Goal: Task Accomplishment & Management: Manage account settings

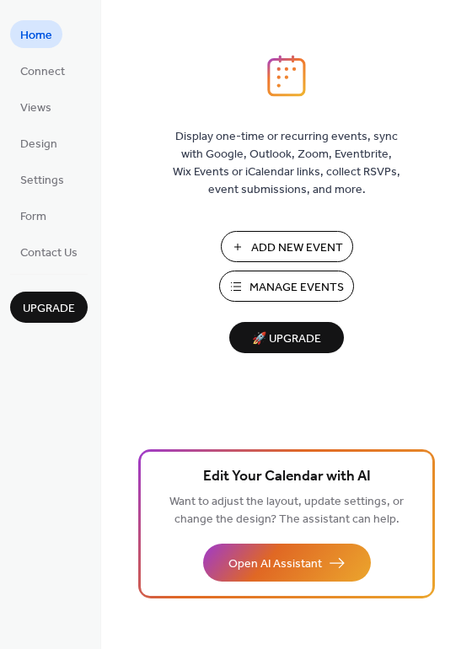
click at [268, 240] on span "Add New Event" at bounding box center [297, 248] width 92 height 18
click at [40, 138] on span "Design" at bounding box center [38, 145] width 37 height 18
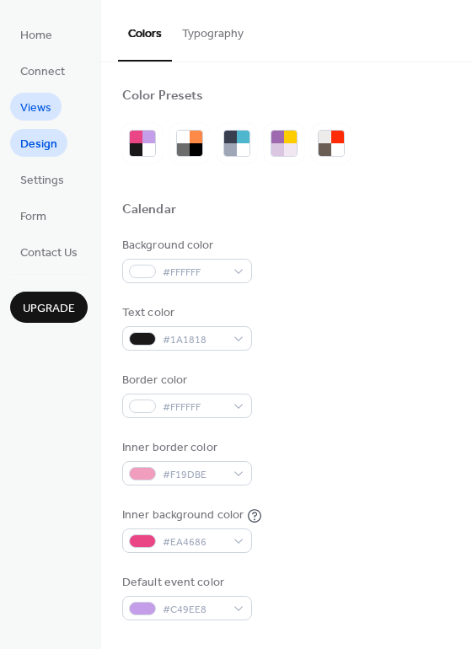
click at [29, 119] on link "Views" at bounding box center [35, 107] width 51 height 28
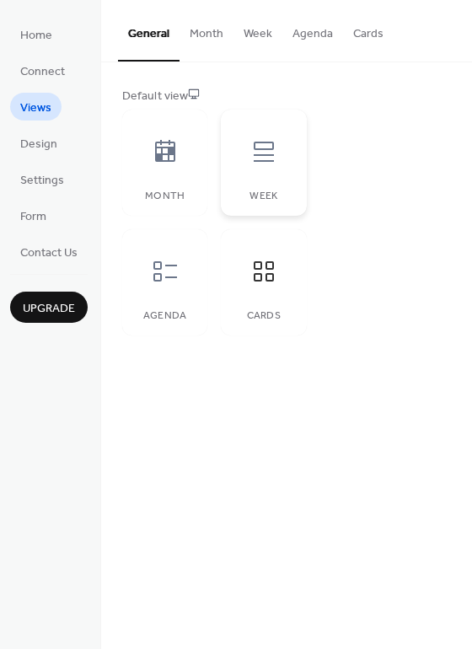
click at [248, 181] on div "Week" at bounding box center [263, 163] width 85 height 106
click at [157, 275] on icon at bounding box center [165, 271] width 27 height 27
click at [210, 40] on button "Month" at bounding box center [206, 30] width 54 height 60
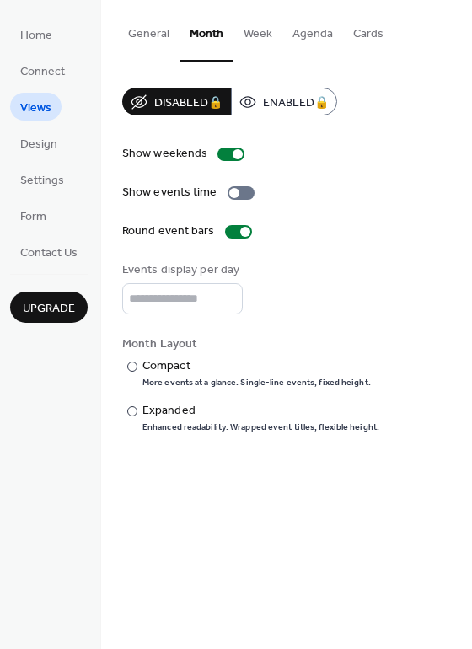
click at [263, 32] on button "Week" at bounding box center [257, 30] width 49 height 60
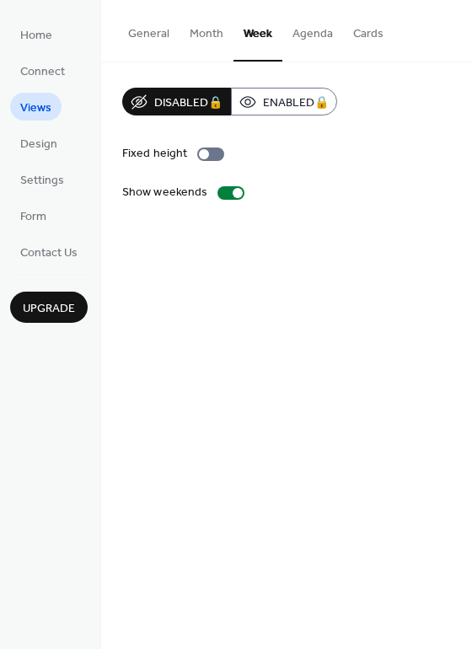
click at [307, 38] on button "Agenda" at bounding box center [312, 30] width 61 height 60
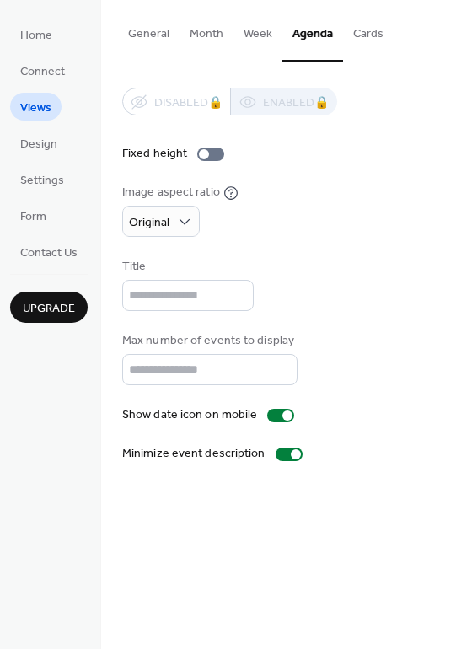
click at [368, 31] on button "Cards" at bounding box center [368, 30] width 51 height 60
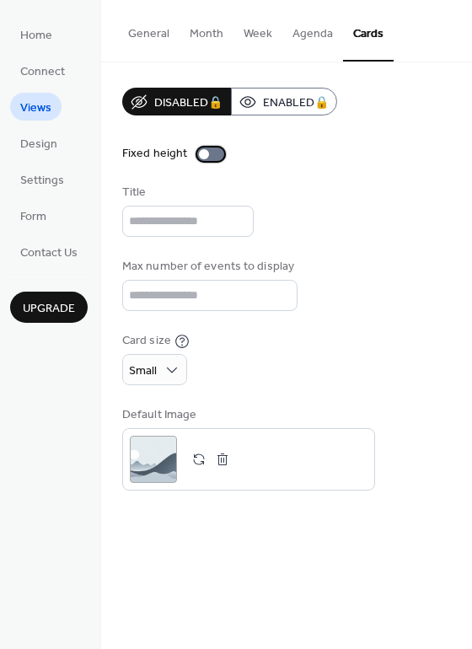
click at [210, 152] on div at bounding box center [210, 153] width 27 height 13
click at [212, 153] on div at bounding box center [217, 154] width 10 height 10
click at [160, 377] on div "Small" at bounding box center [154, 369] width 65 height 31
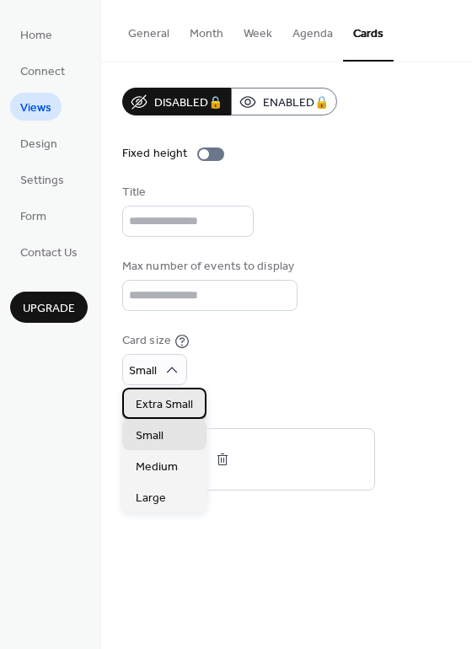
click at [161, 400] on span "Extra Small" at bounding box center [164, 405] width 57 height 18
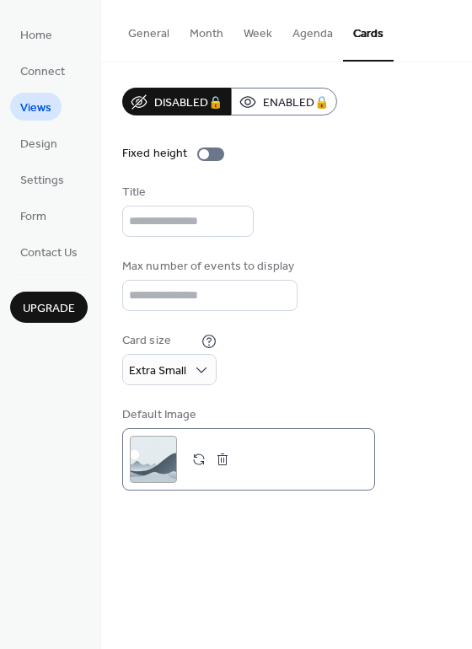
click at [154, 449] on div ";" at bounding box center [153, 459] width 47 height 47
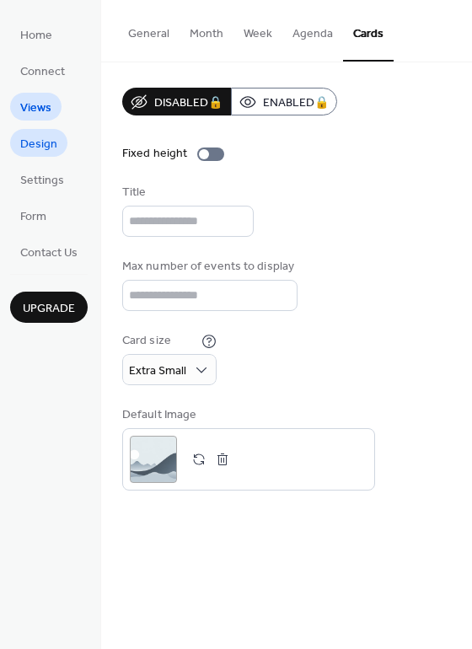
click at [43, 153] on span "Design" at bounding box center [38, 145] width 37 height 18
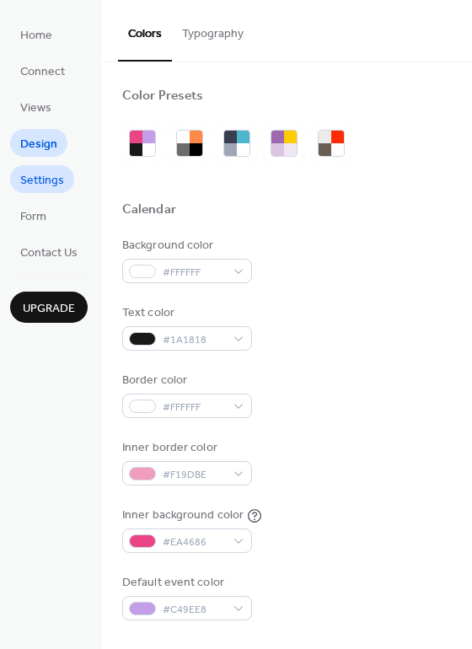
click at [46, 178] on span "Settings" at bounding box center [42, 181] width 44 height 18
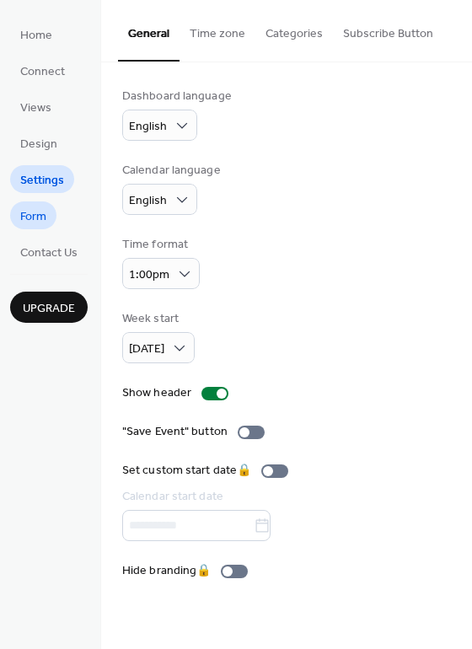
click at [40, 213] on span "Form" at bounding box center [33, 217] width 26 height 18
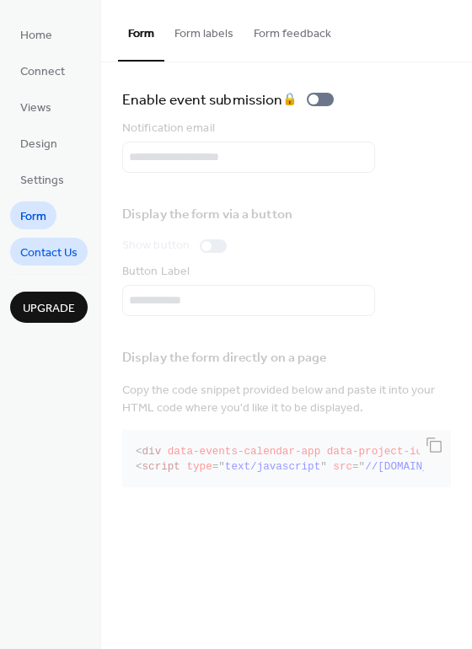
click at [41, 250] on span "Contact Us" at bounding box center [48, 253] width 57 height 18
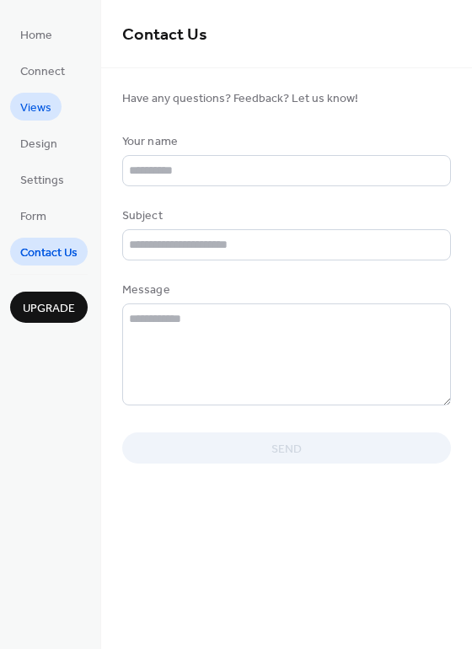
click at [26, 119] on link "Views" at bounding box center [35, 107] width 51 height 28
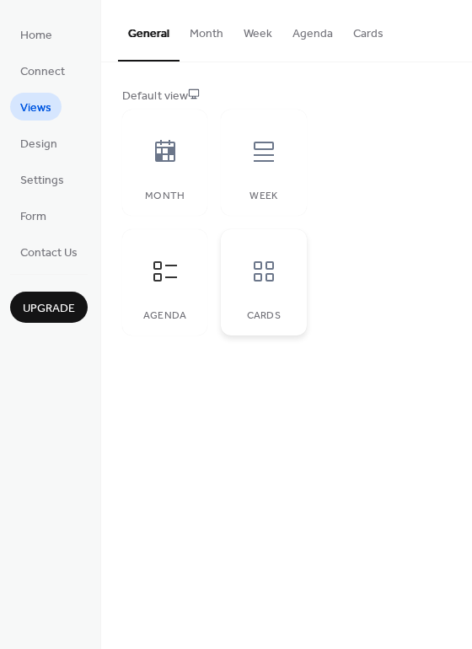
click at [263, 291] on div at bounding box center [263, 271] width 51 height 51
click at [158, 284] on icon at bounding box center [165, 271] width 27 height 27
click at [252, 258] on icon at bounding box center [263, 271] width 27 height 27
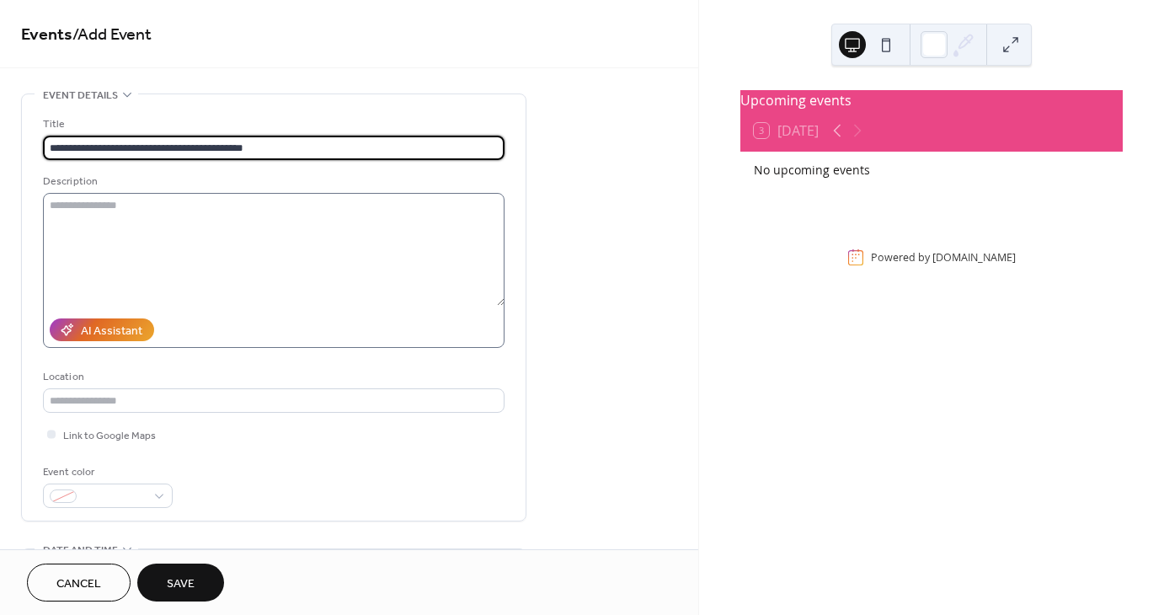
type input "**********"
click at [143, 235] on textarea at bounding box center [274, 249] width 462 height 113
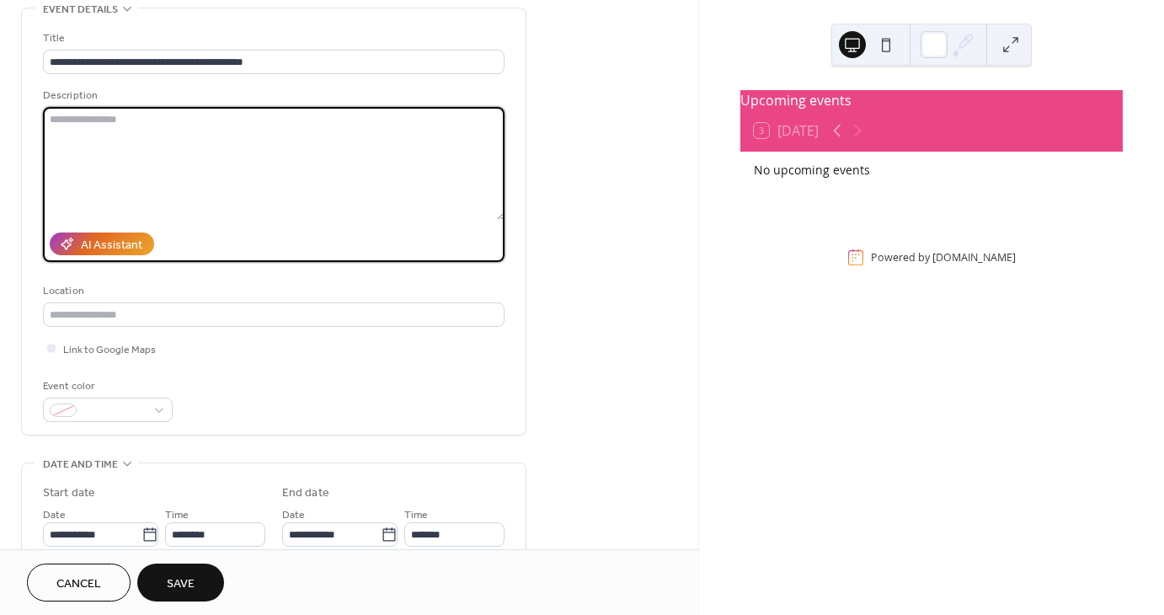
scroll to position [87, 0]
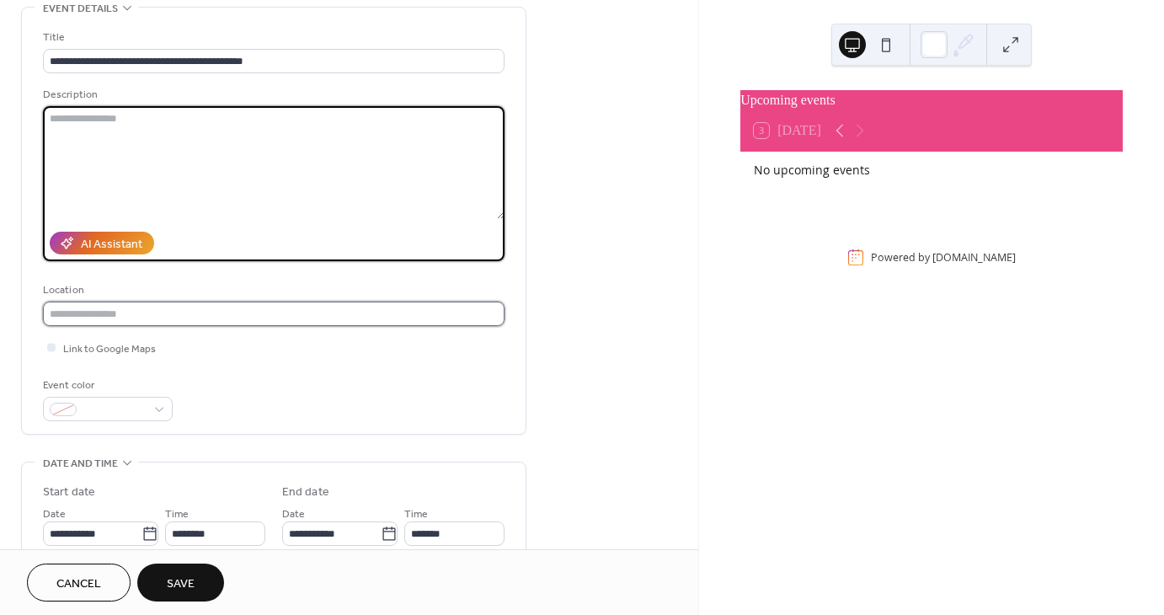
click at [98, 308] on input "text" at bounding box center [274, 314] width 462 height 24
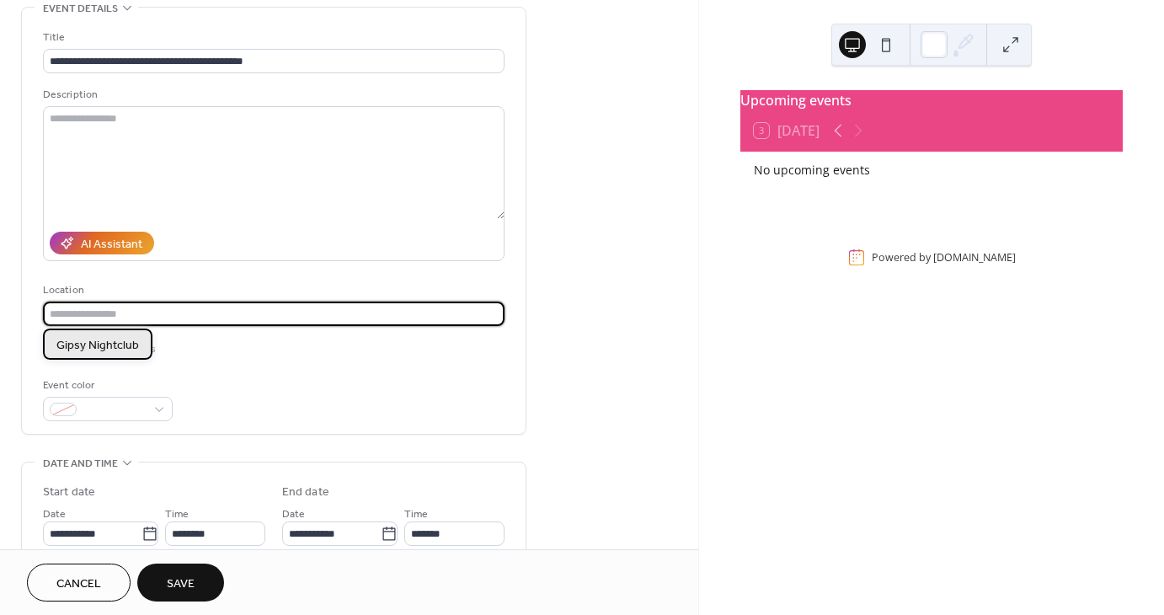
click at [83, 341] on span "Gipsy Nightclub" at bounding box center [97, 346] width 83 height 18
type input "**********"
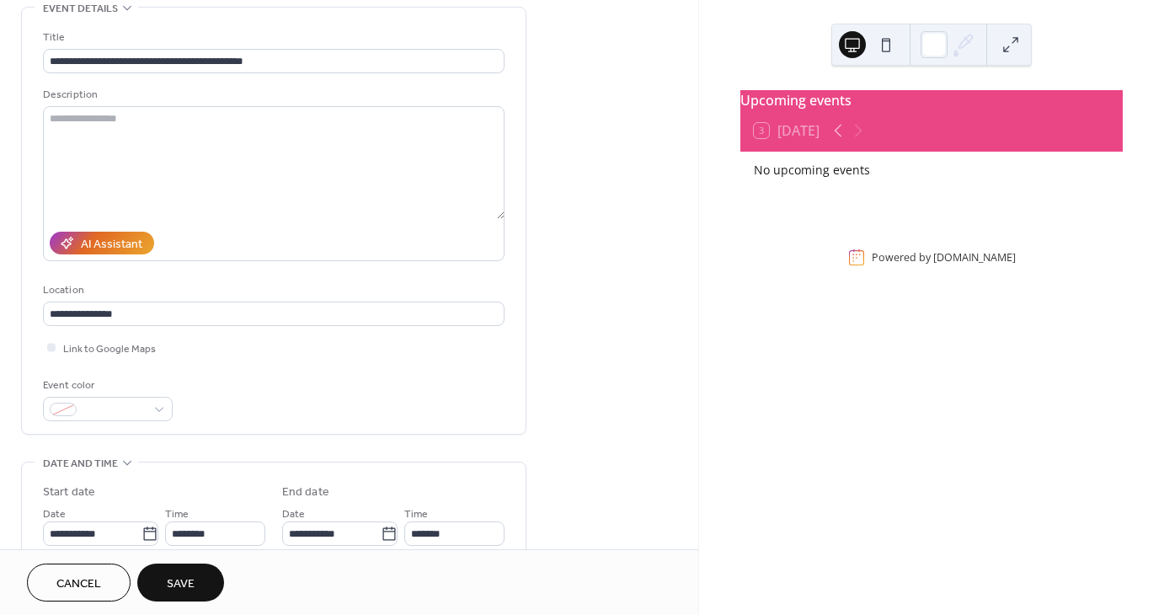
scroll to position [127, 0]
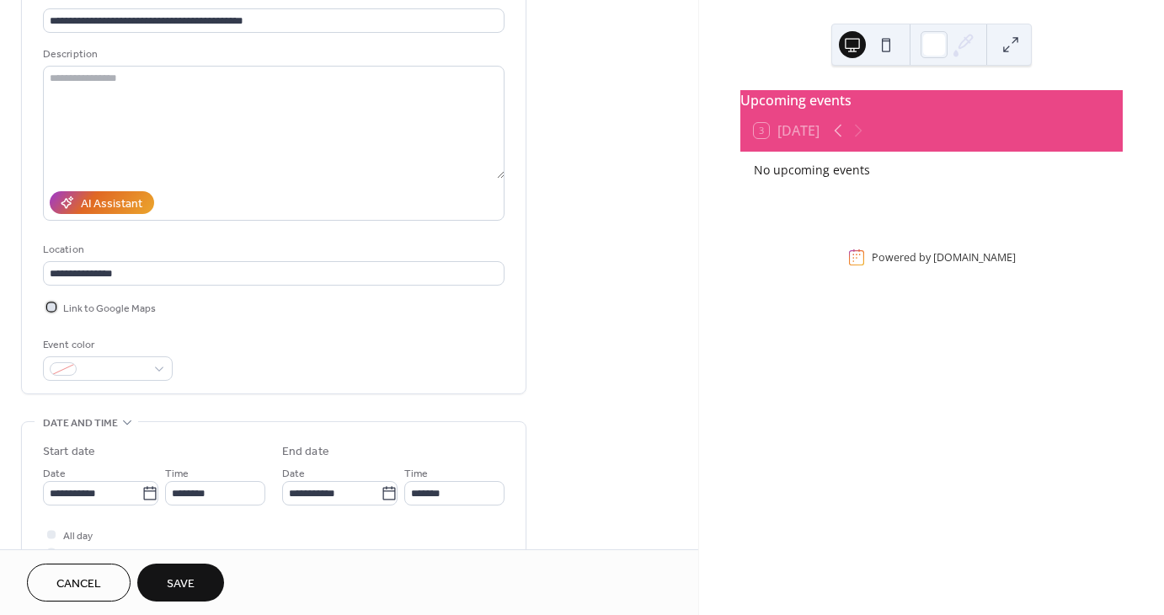
click at [109, 306] on span "Link to Google Maps" at bounding box center [109, 309] width 93 height 18
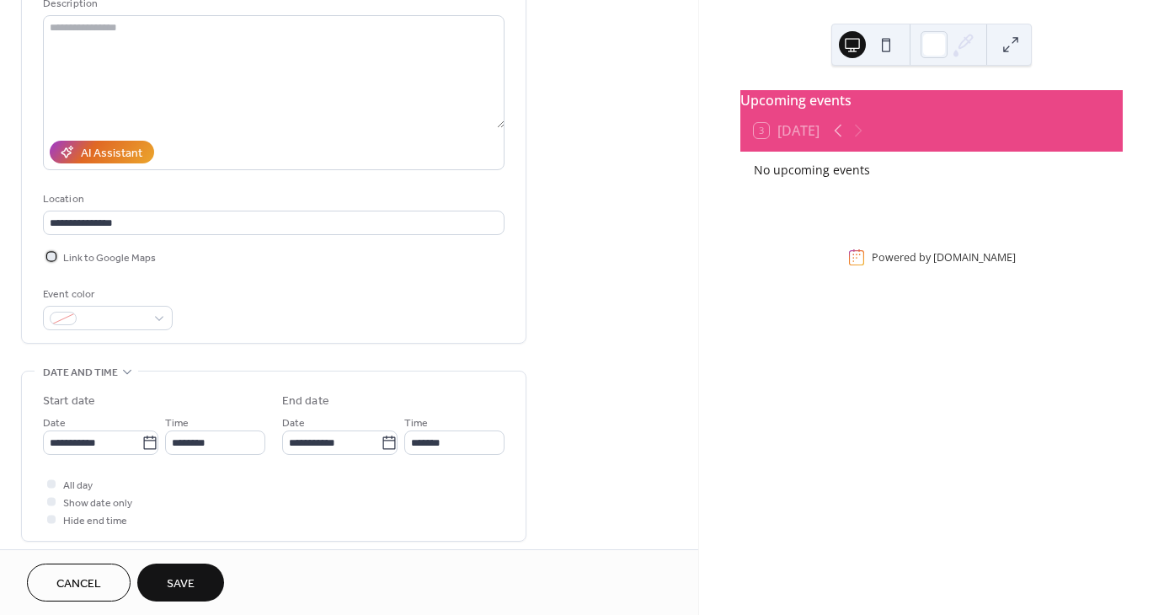
scroll to position [265, 0]
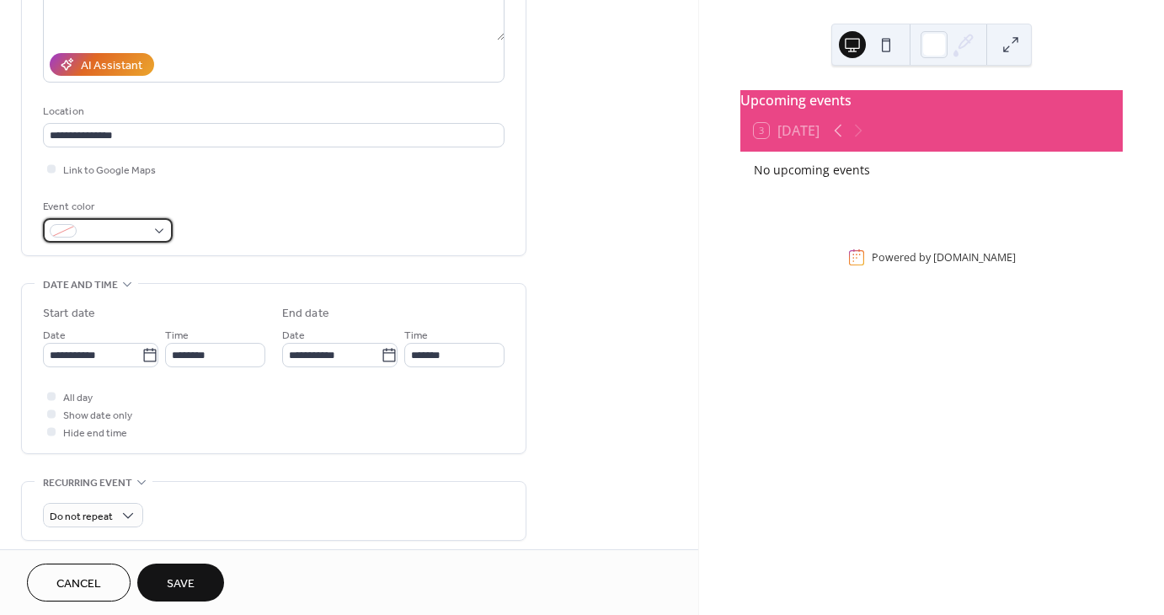
click at [121, 228] on span at bounding box center [114, 232] width 62 height 18
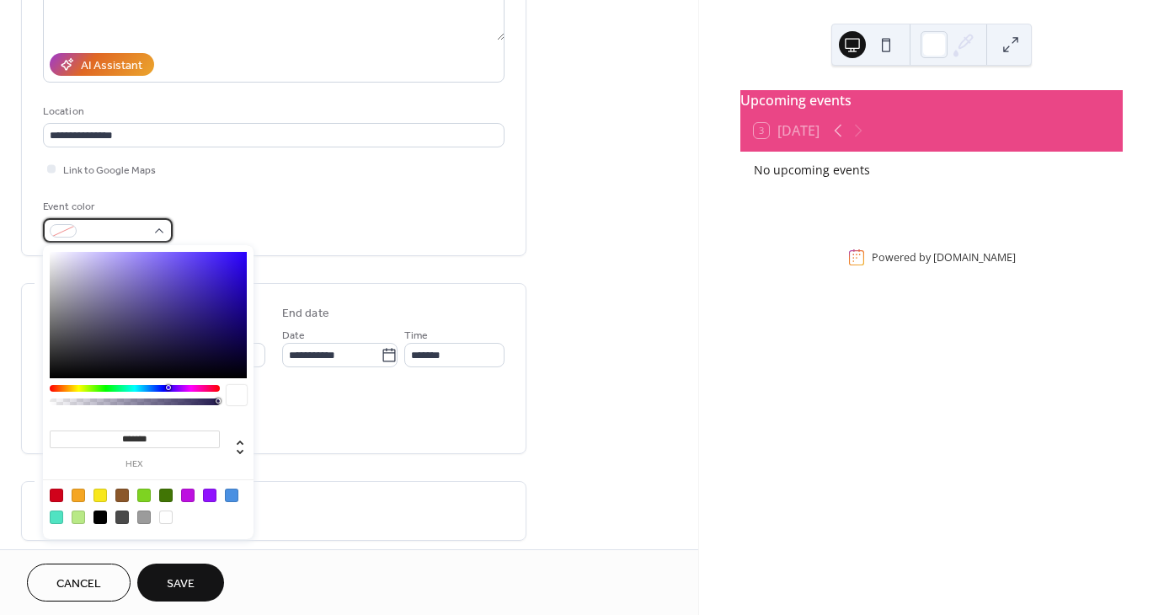
click at [121, 228] on span at bounding box center [114, 232] width 62 height 18
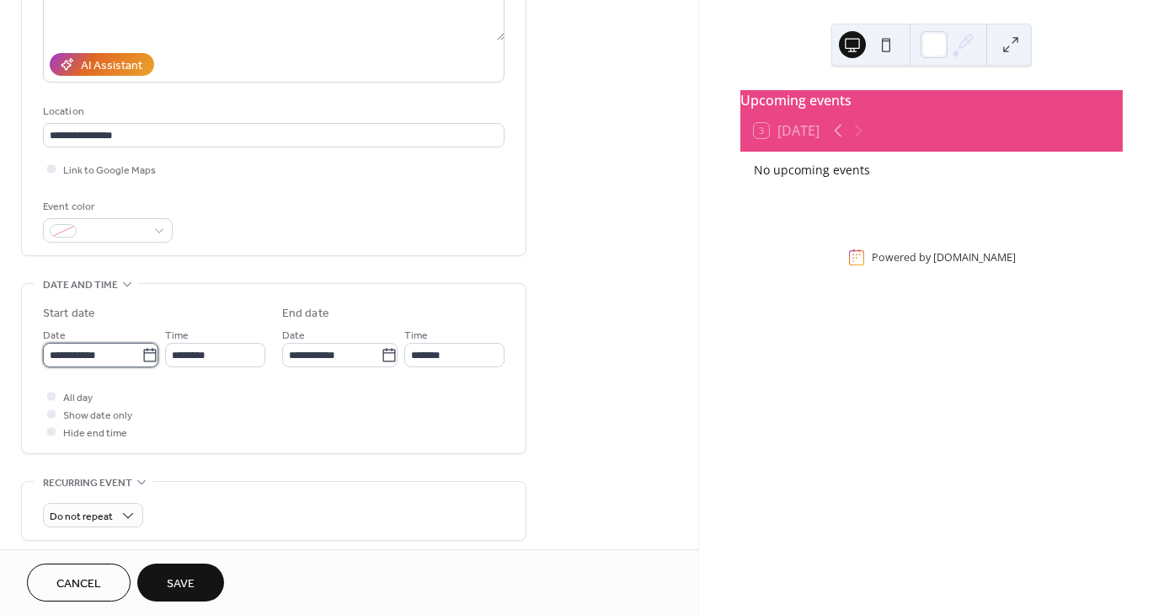
click at [101, 352] on input "**********" at bounding box center [92, 355] width 99 height 24
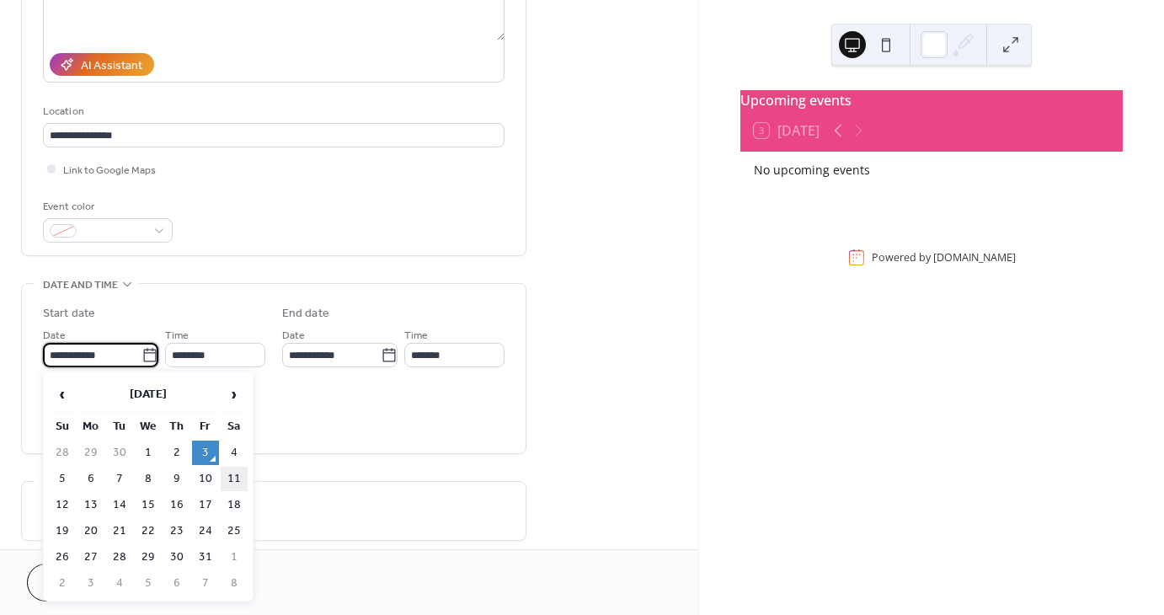
click at [237, 476] on td "11" at bounding box center [234, 479] width 27 height 24
type input "**********"
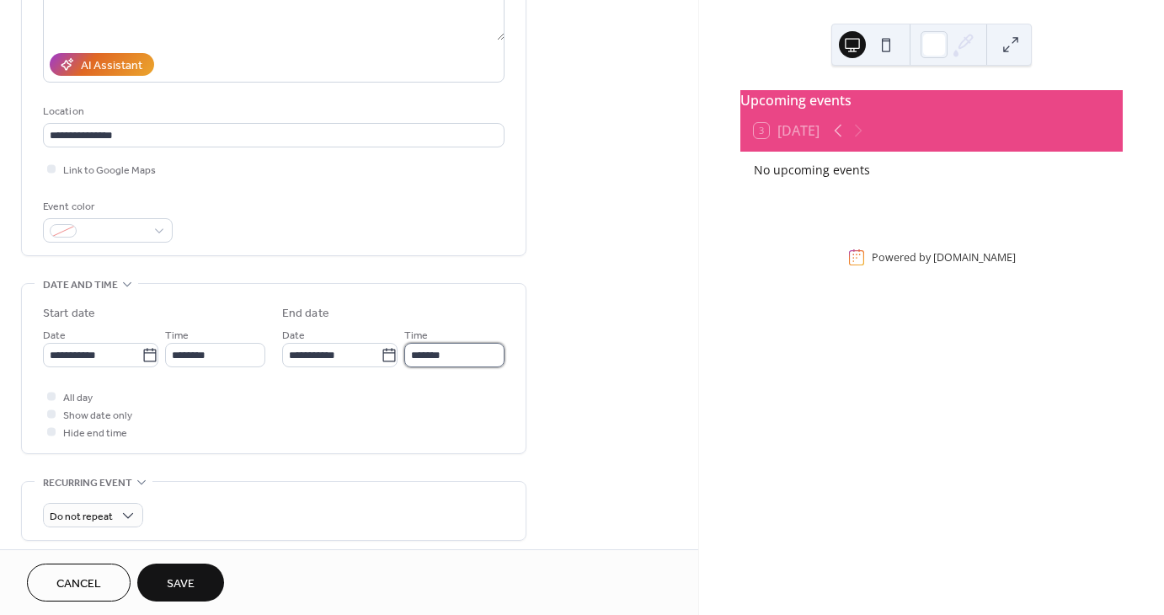
click at [416, 354] on input "*******" at bounding box center [454, 355] width 100 height 24
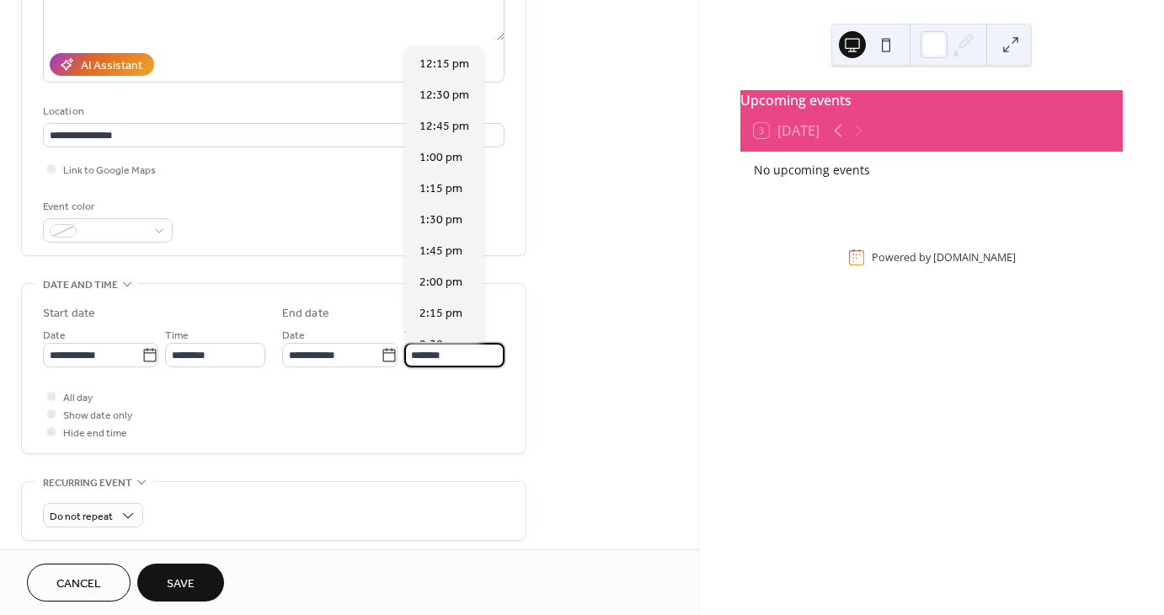
scroll to position [468, 0]
click at [435, 87] on span "4:15 pm" at bounding box center [441, 96] width 43 height 18
type input "*******"
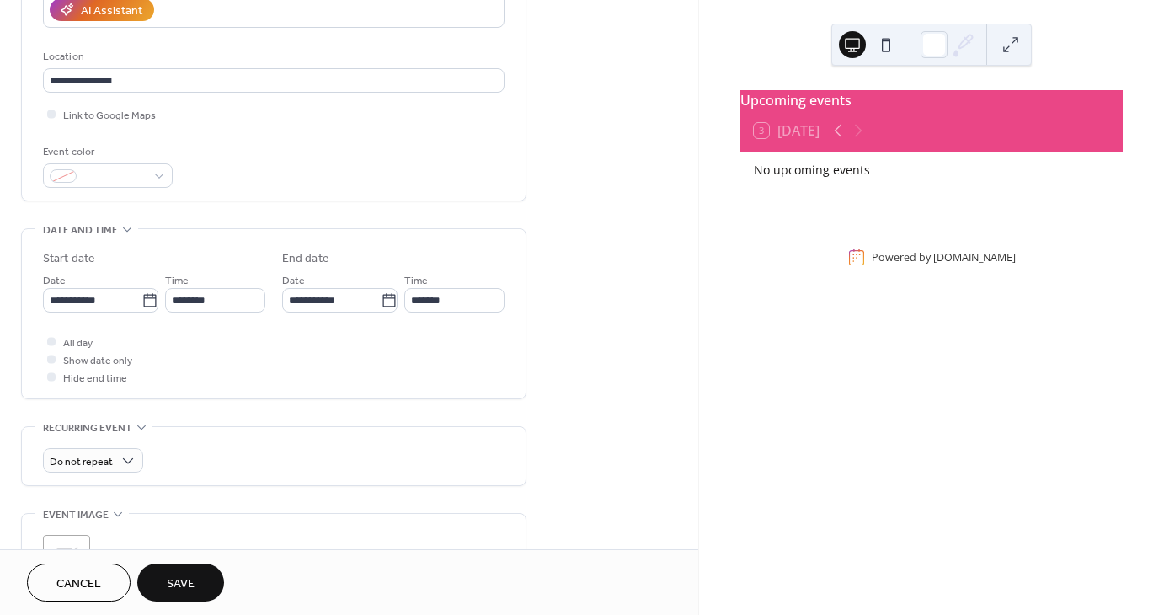
scroll to position [322, 0]
click at [52, 374] on div at bounding box center [51, 375] width 8 height 8
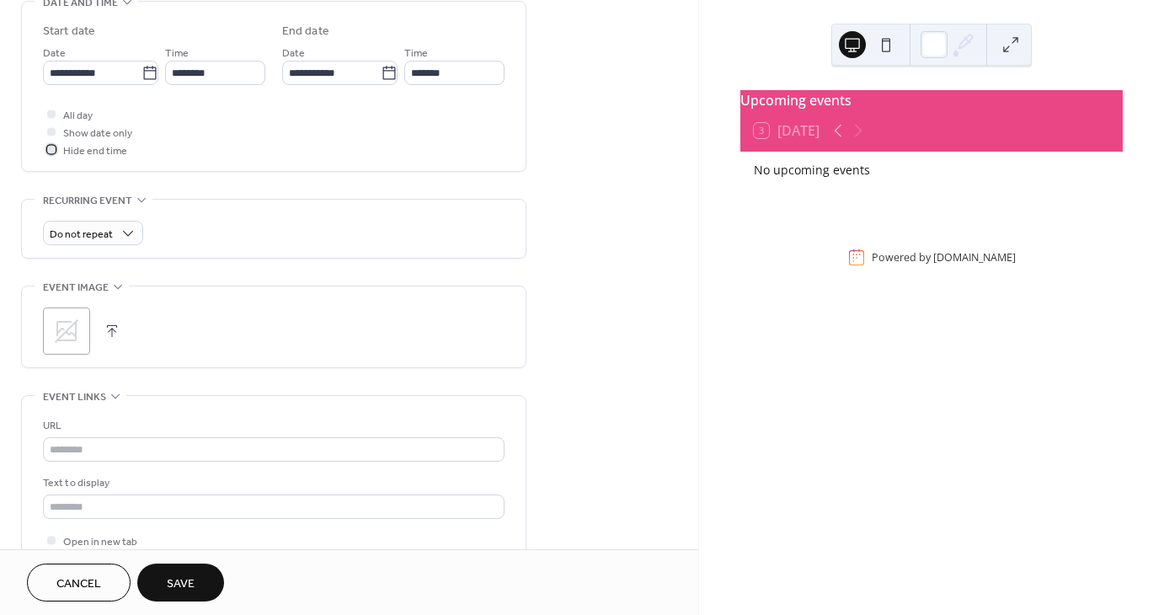
scroll to position [548, 0]
click at [74, 326] on icon at bounding box center [67, 330] width 24 height 24
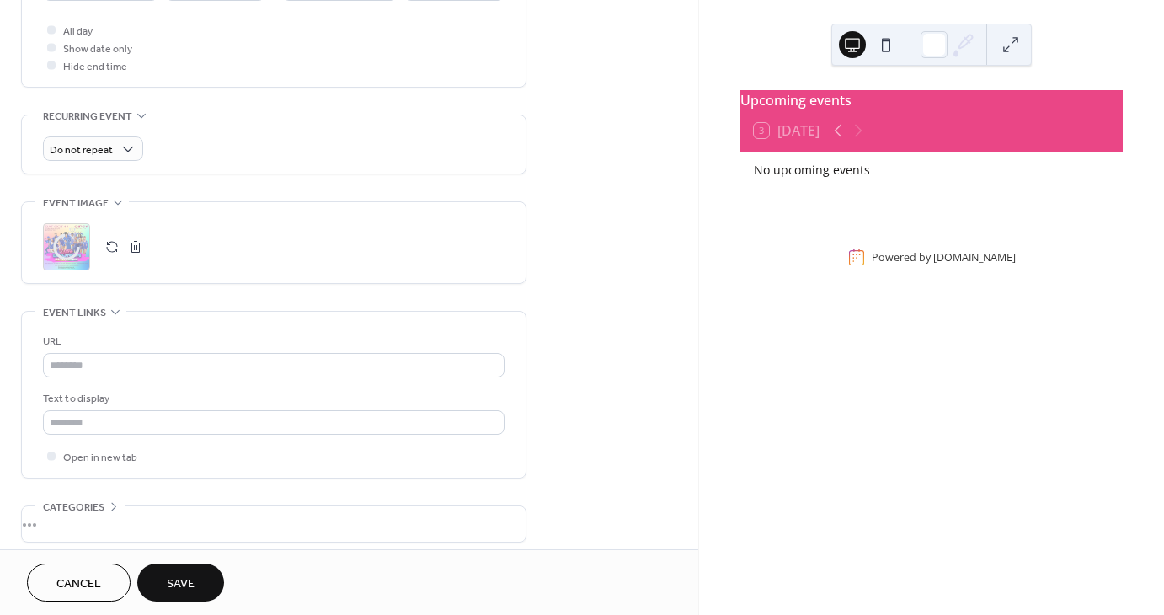
scroll to position [663, 0]
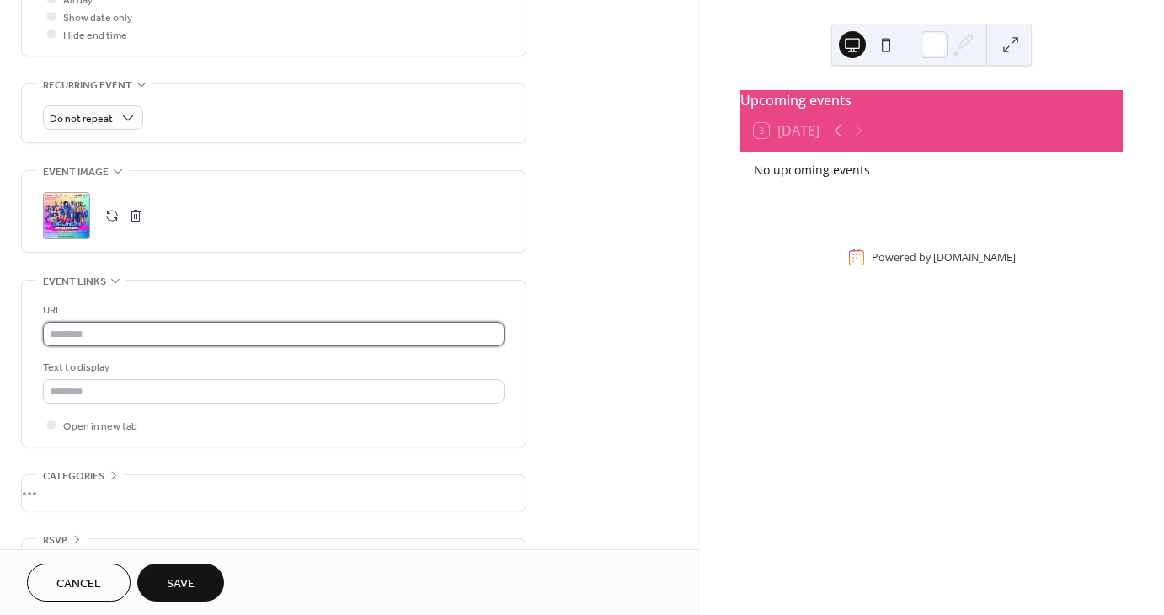
click at [149, 334] on input "text" at bounding box center [274, 334] width 462 height 24
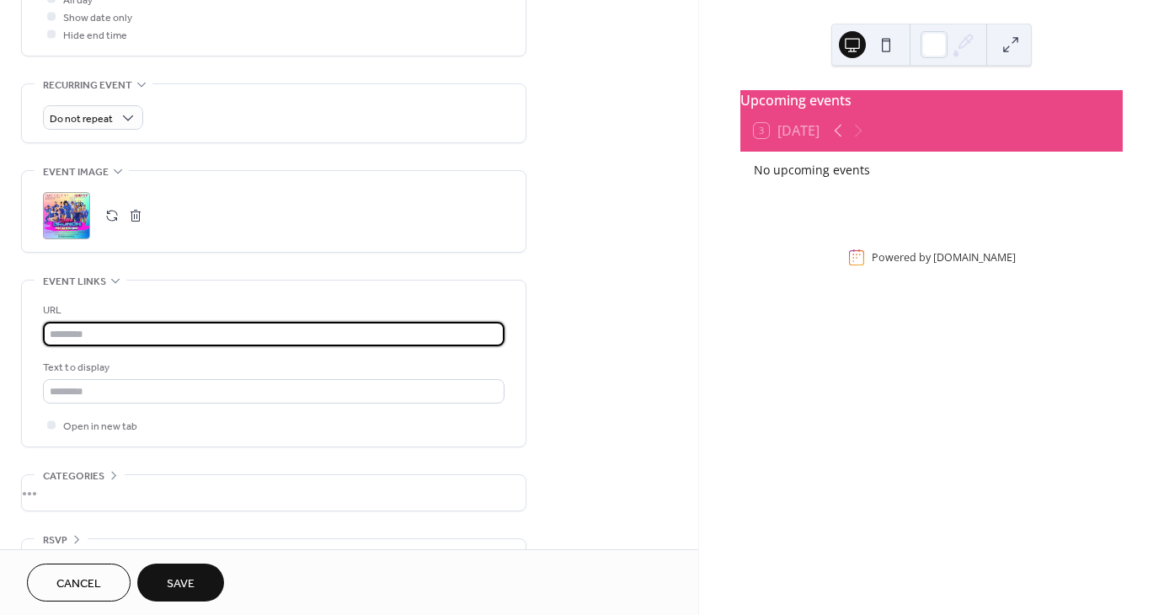
paste input "**********"
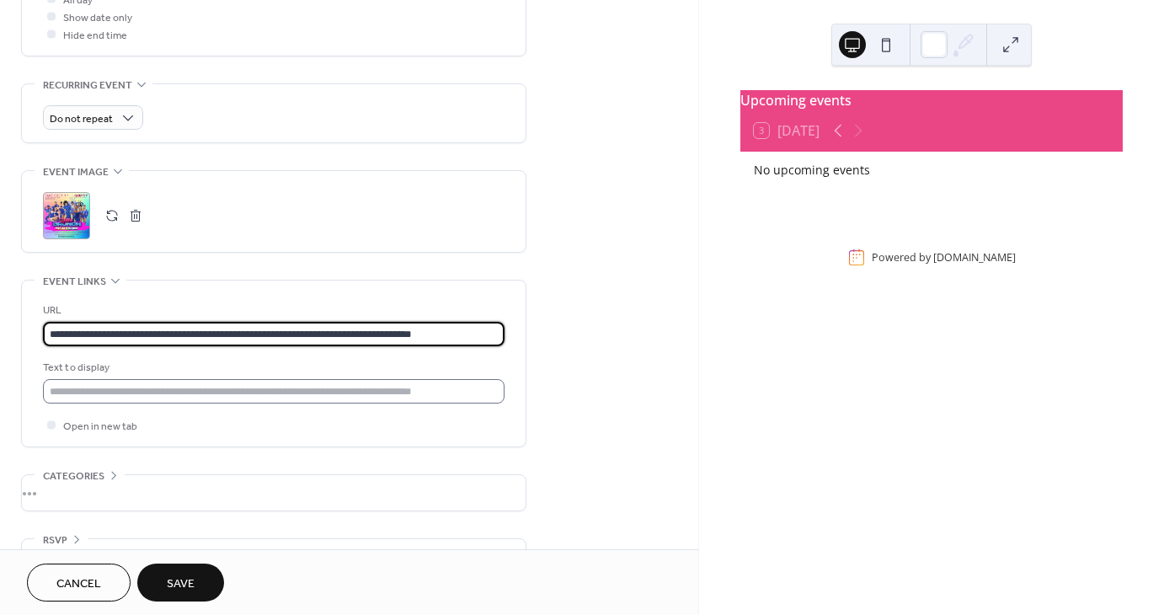
type input "**********"
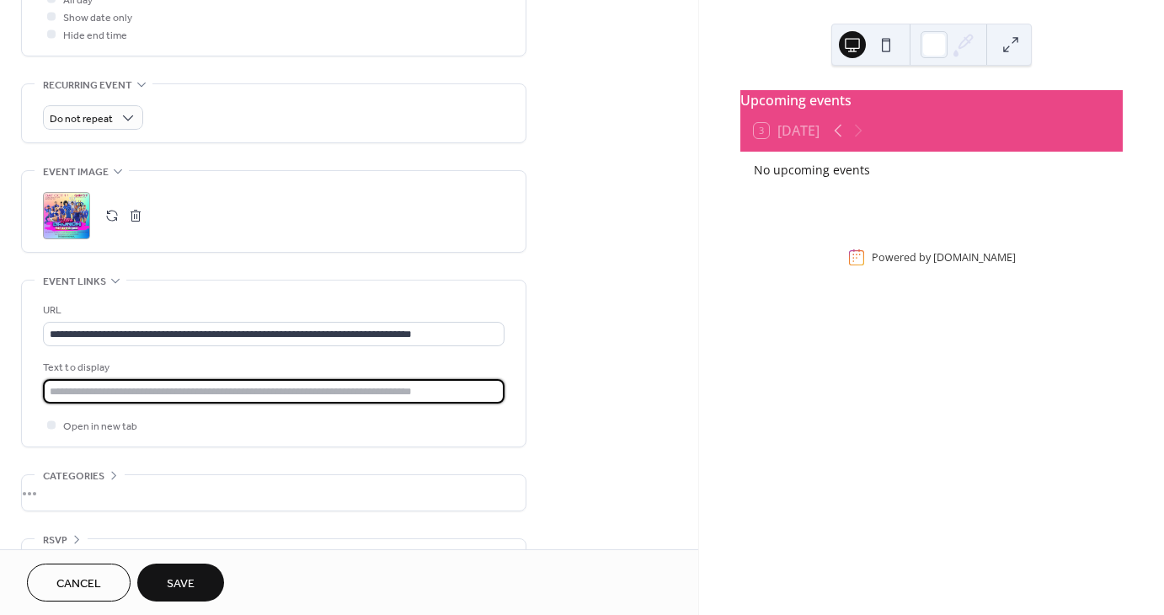
click at [104, 383] on input "text" at bounding box center [274, 391] width 462 height 24
type input "*"
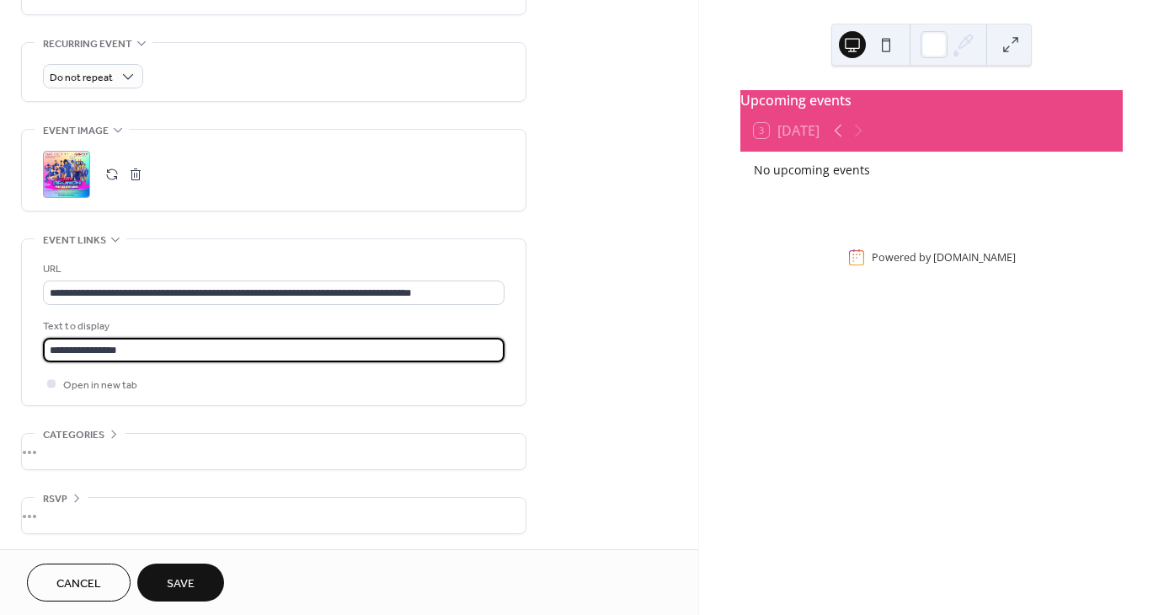
scroll to position [703, 0]
type input "**********"
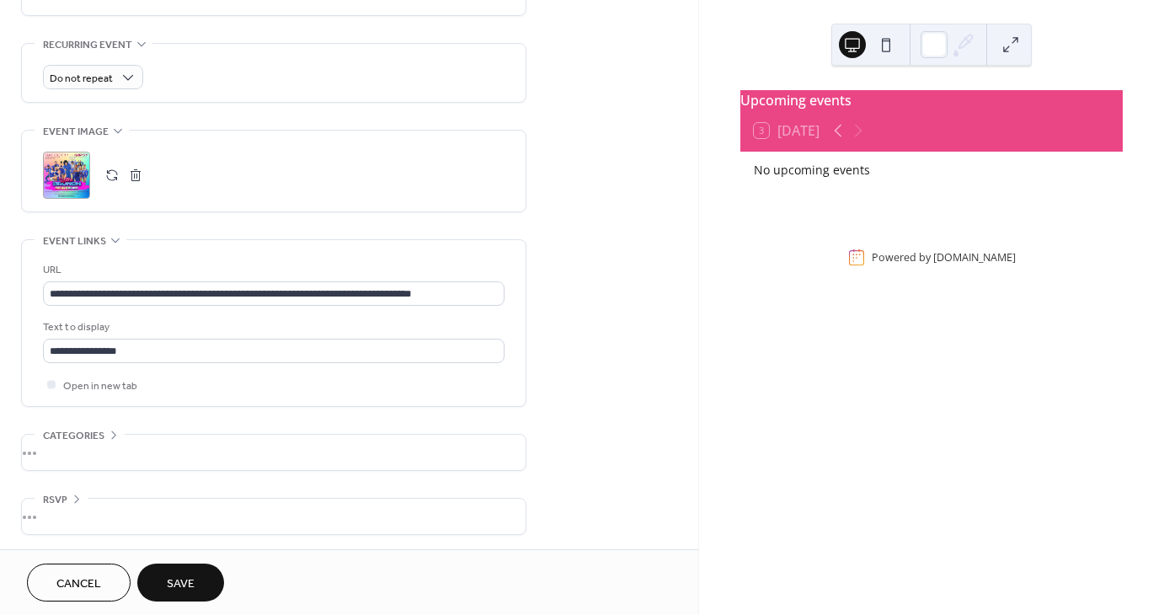
click at [177, 575] on span "Save" at bounding box center [181, 584] width 28 height 18
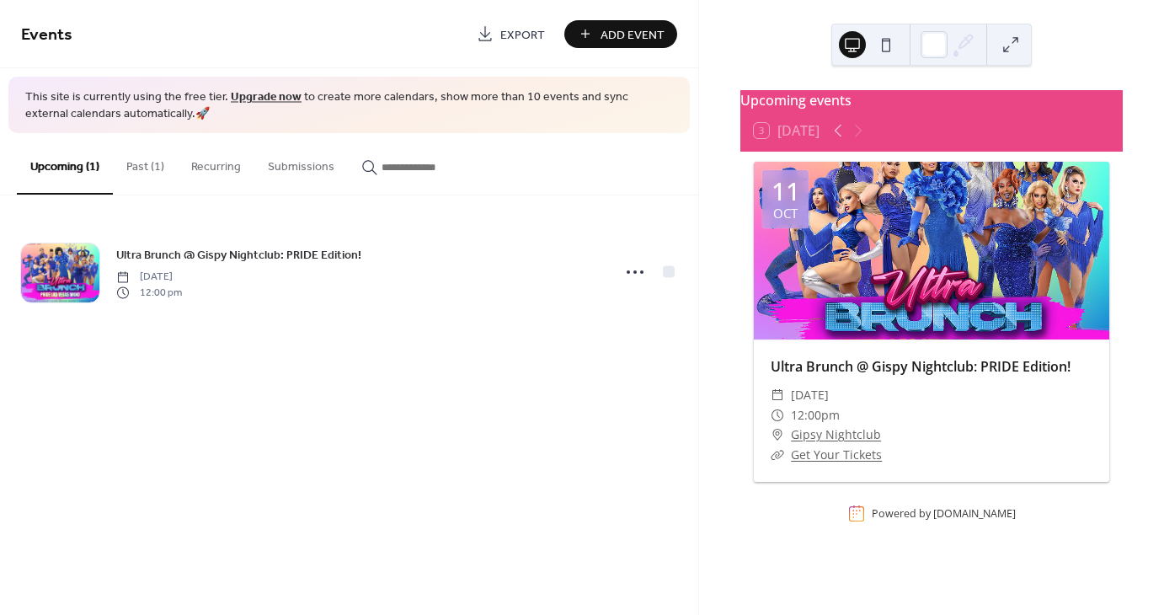
drag, startPoint x: 896, startPoint y: 215, endPoint x: 905, endPoint y: 269, distance: 54.6
click at [905, 270] on div at bounding box center [932, 251] width 356 height 178
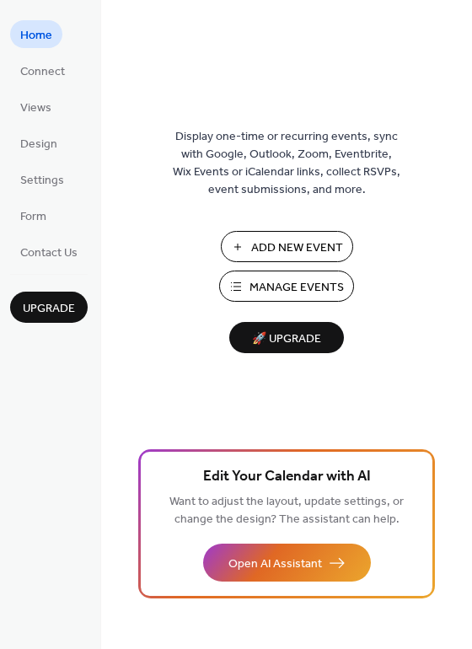
click at [286, 292] on span "Manage Events" at bounding box center [296, 288] width 94 height 18
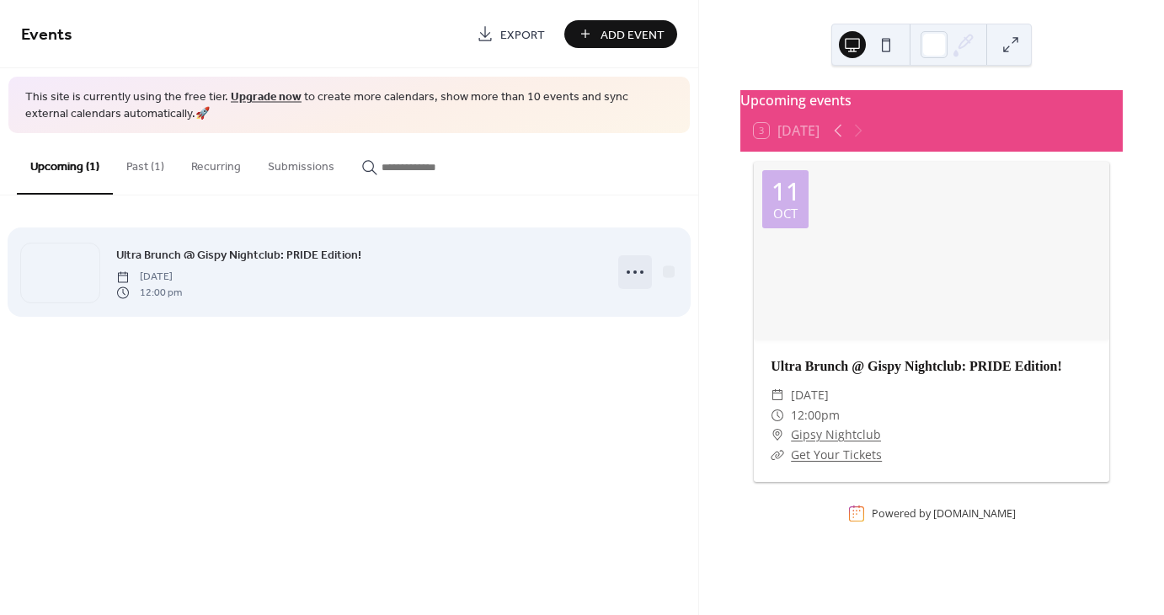
click at [630, 272] on icon at bounding box center [635, 272] width 27 height 27
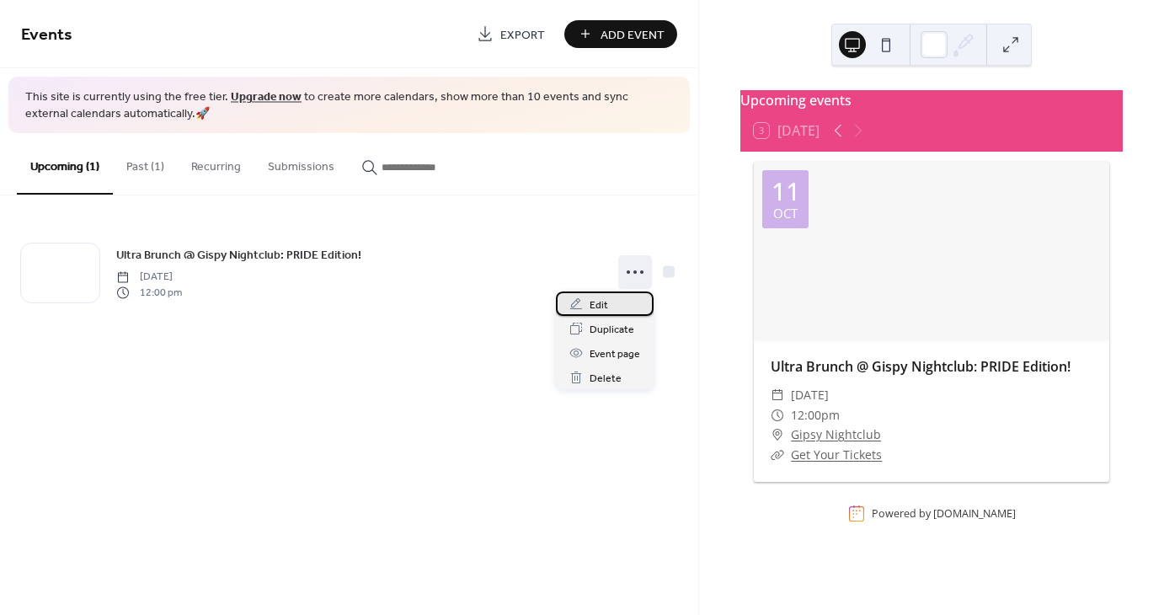
click at [588, 304] on div "Edit" at bounding box center [605, 304] width 98 height 24
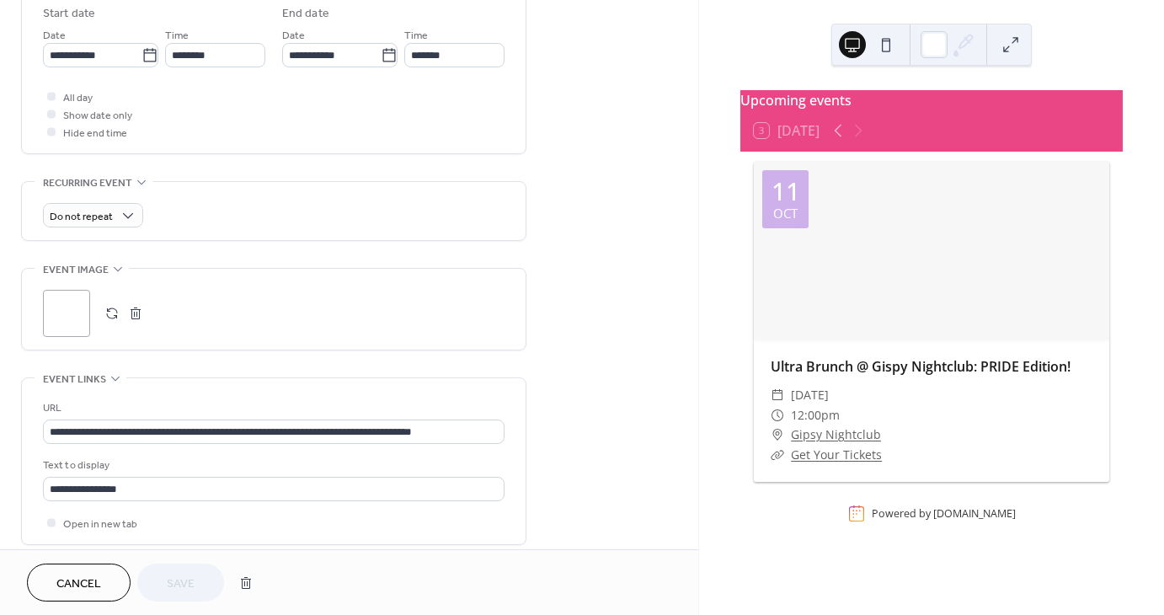
scroll to position [591, 0]
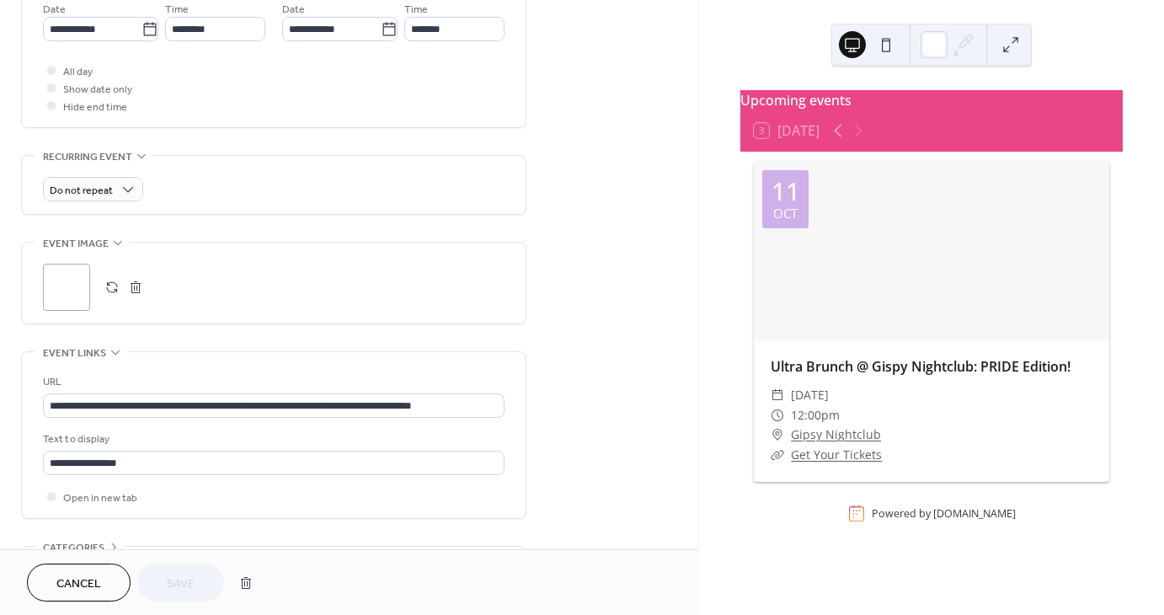
click at [111, 285] on button "button" at bounding box center [112, 287] width 24 height 24
click at [876, 263] on div at bounding box center [932, 251] width 356 height 178
click at [192, 571] on button "Save" at bounding box center [180, 583] width 87 height 38
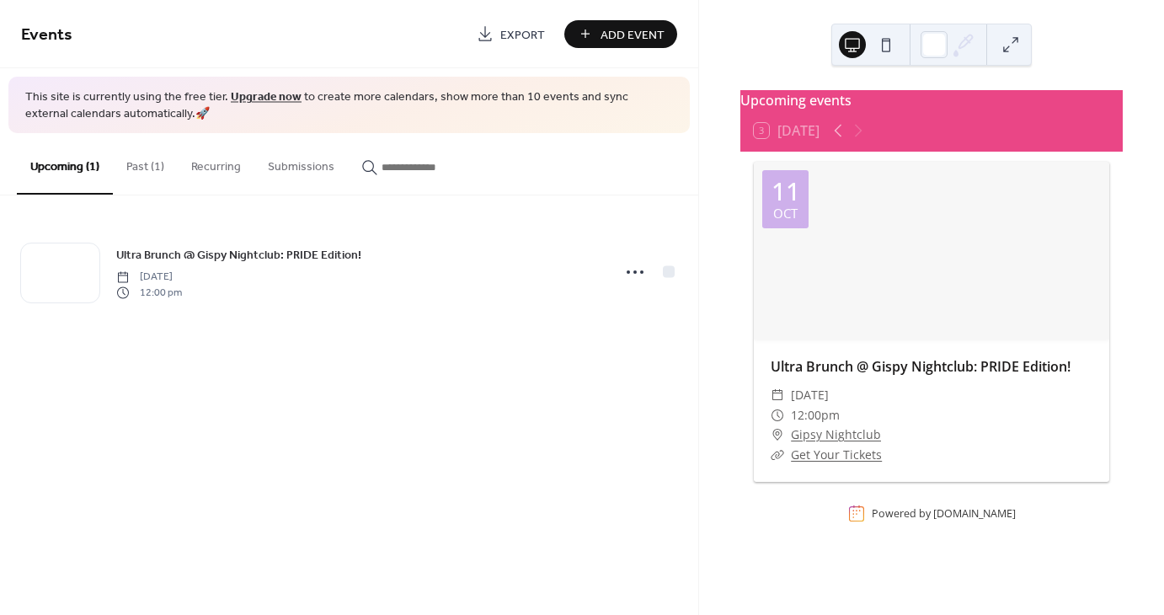
click at [883, 60] on div at bounding box center [869, 44] width 61 height 40
click at [885, 51] on button at bounding box center [886, 44] width 27 height 27
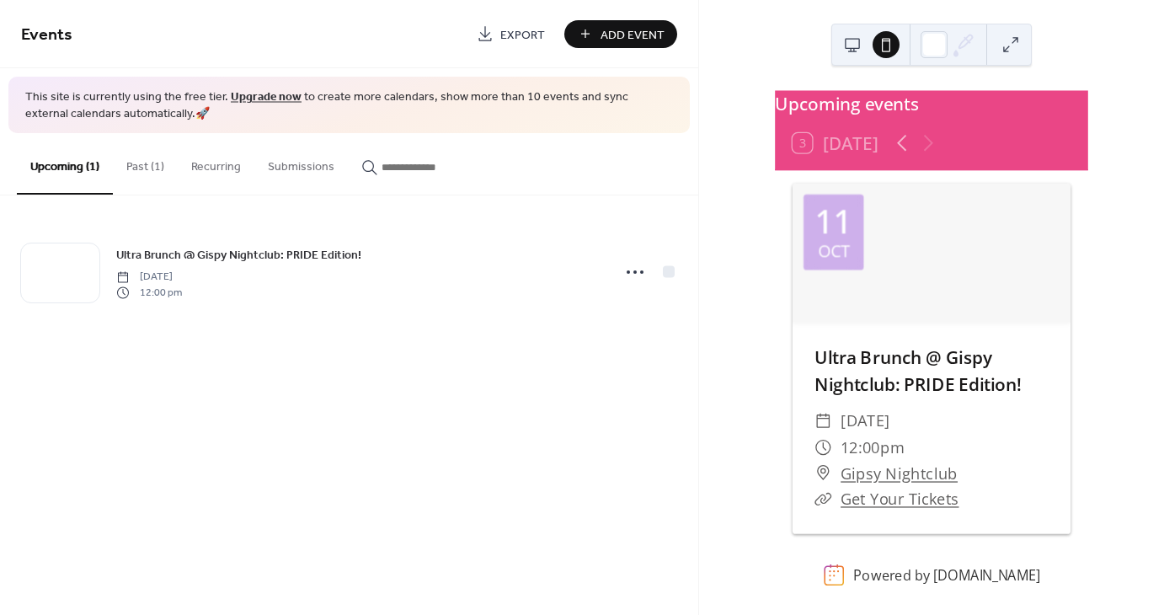
click at [853, 37] on button at bounding box center [852, 44] width 27 height 27
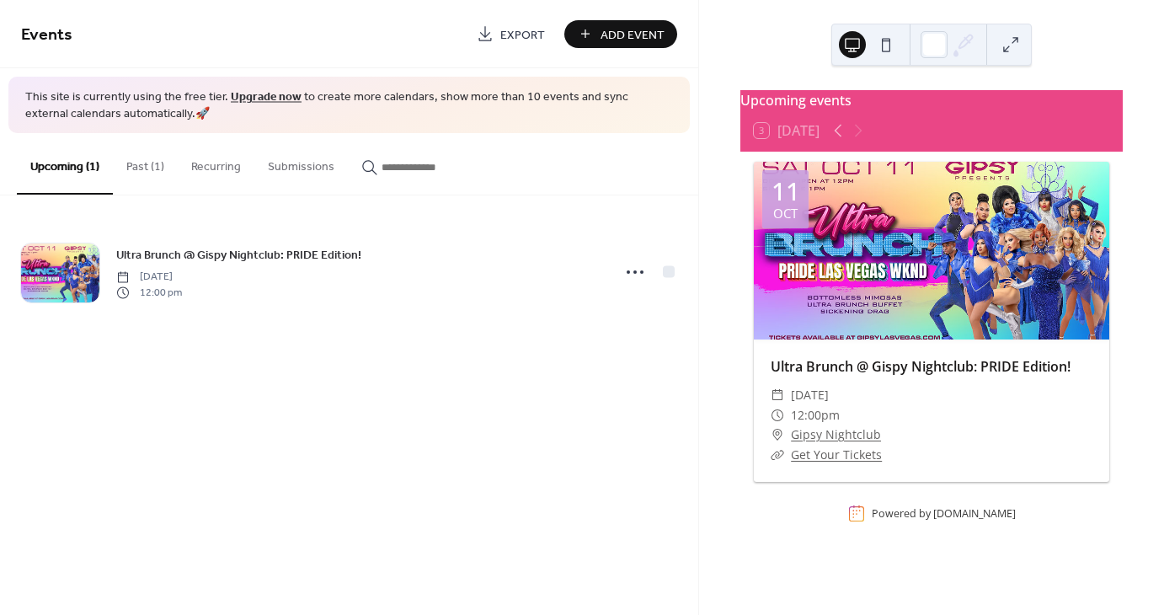
click at [1012, 40] on button at bounding box center [1011, 44] width 27 height 27
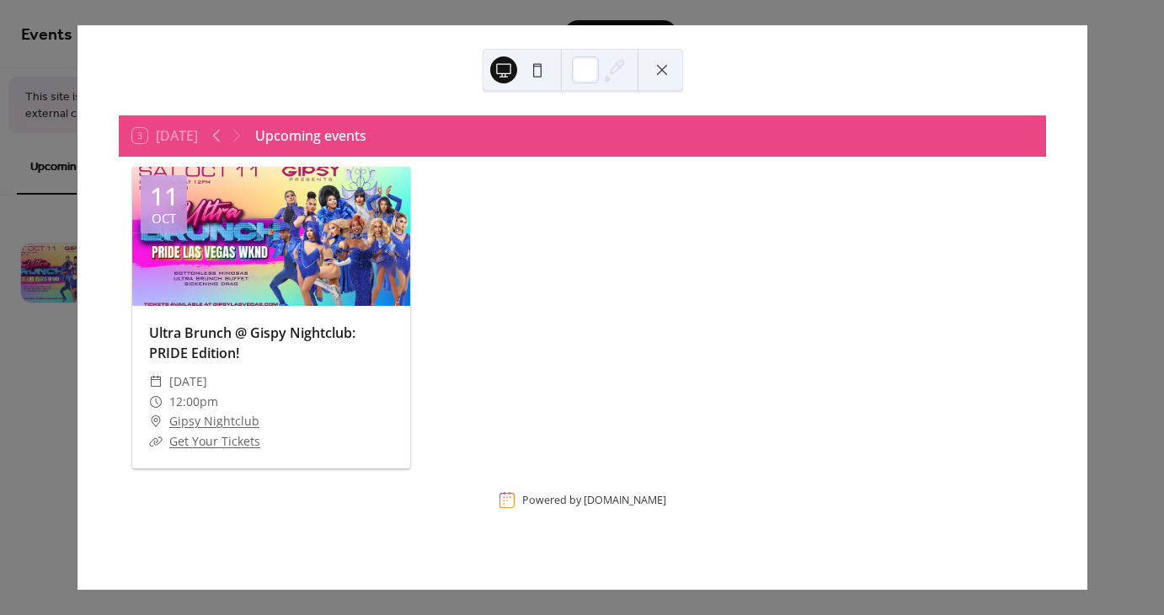
click at [350, 238] on div at bounding box center [271, 236] width 278 height 139
click at [655, 76] on button at bounding box center [662, 69] width 27 height 27
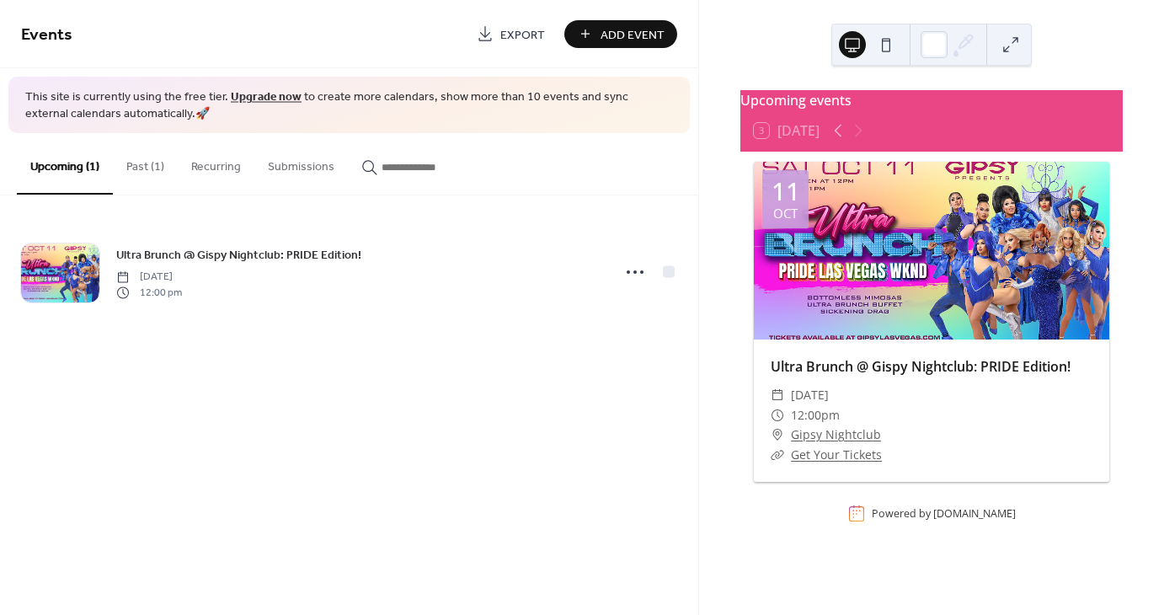
click at [923, 236] on div at bounding box center [932, 251] width 356 height 178
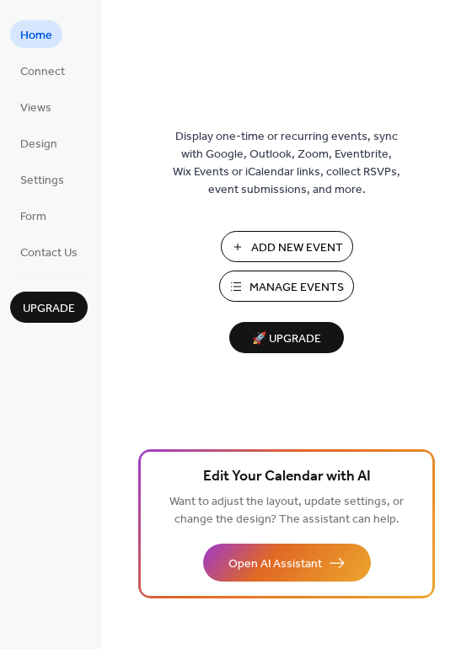
click at [291, 240] on span "Add New Event" at bounding box center [297, 248] width 92 height 18
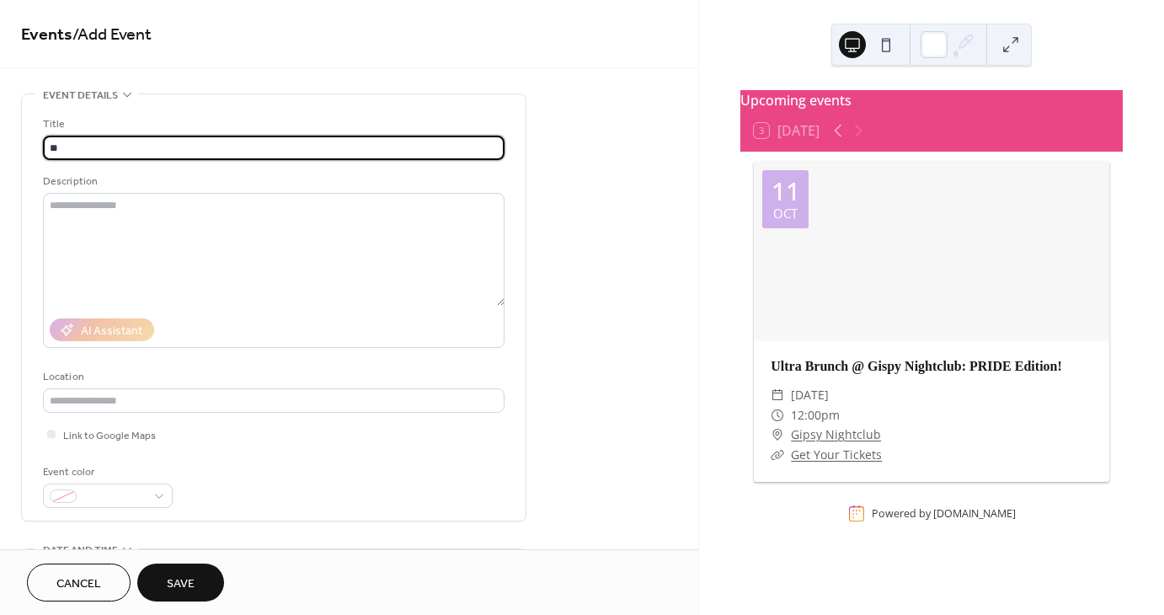
type input "*"
type input "**********"
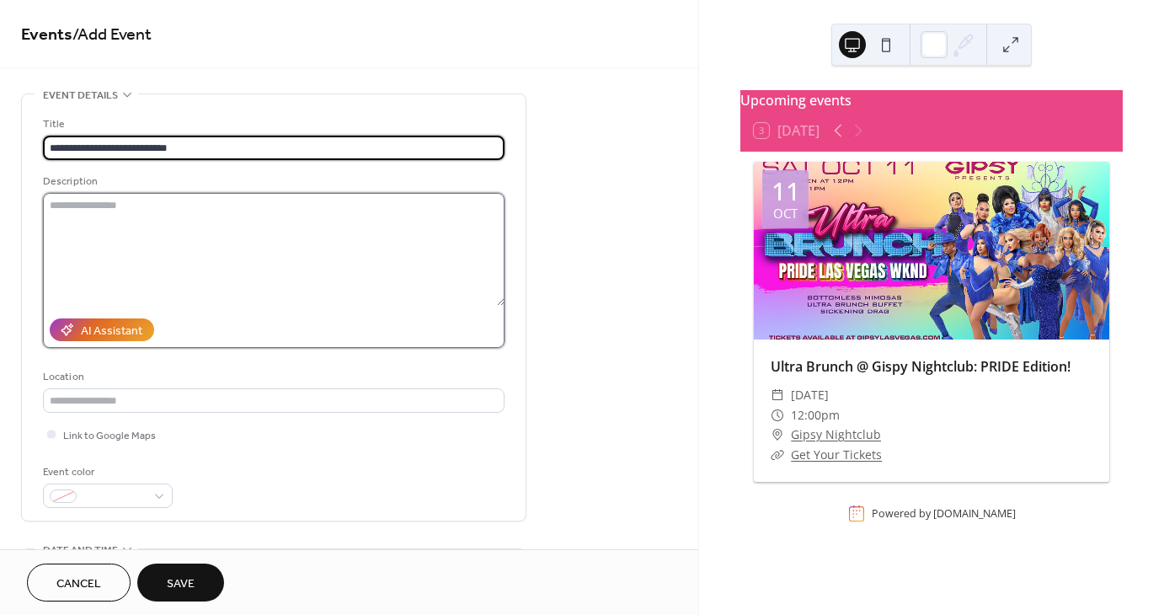
click at [209, 260] on textarea at bounding box center [274, 249] width 462 height 113
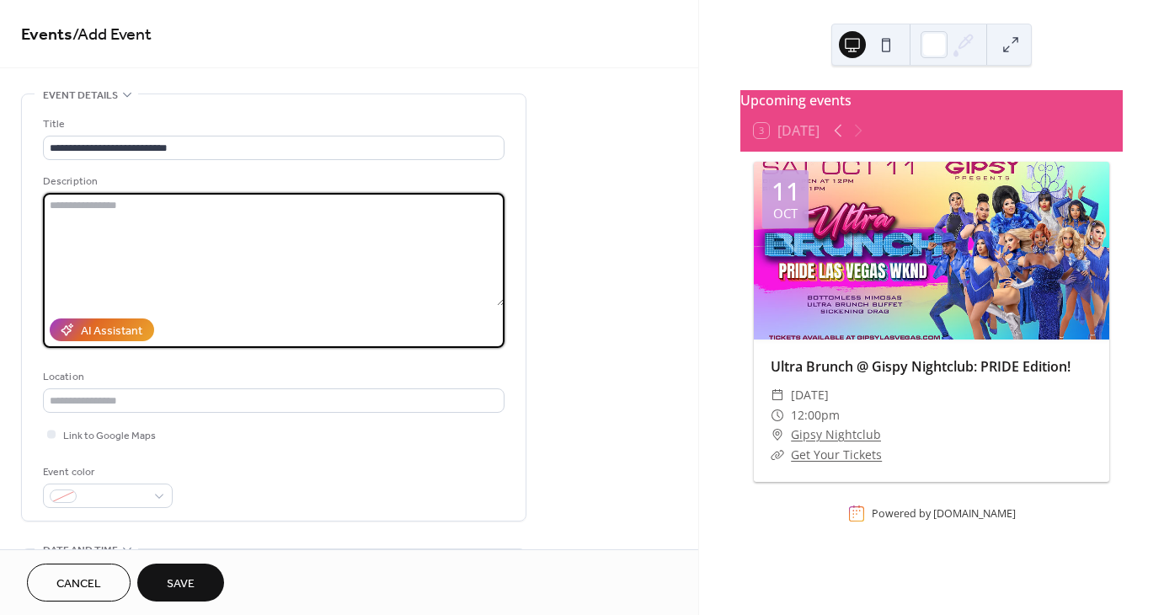
scroll to position [74, 0]
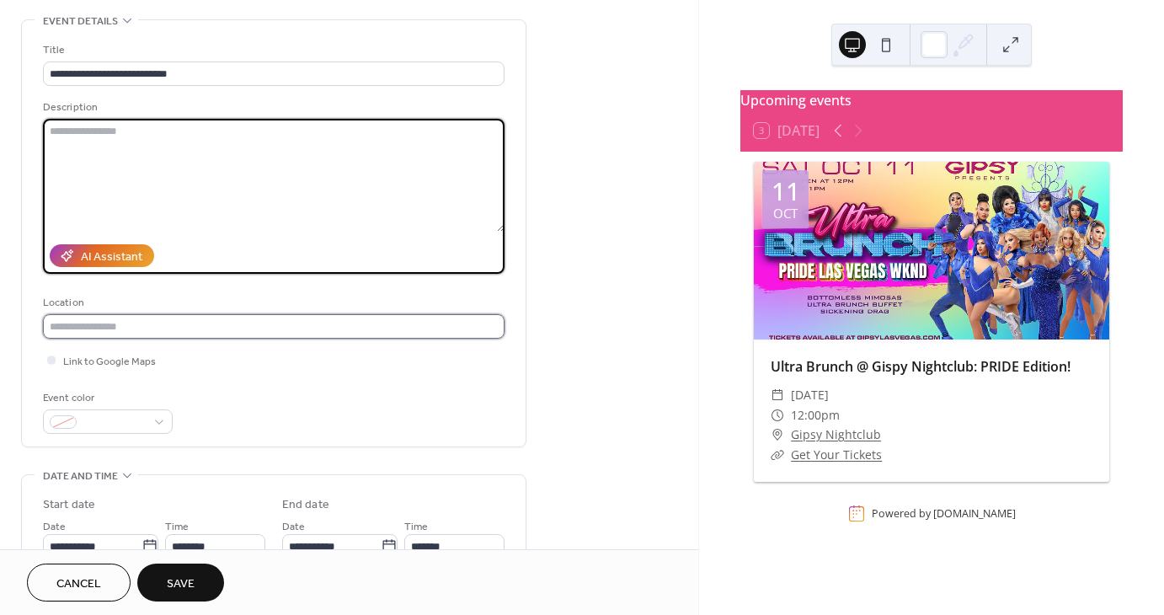
click at [151, 331] on input "text" at bounding box center [274, 326] width 462 height 24
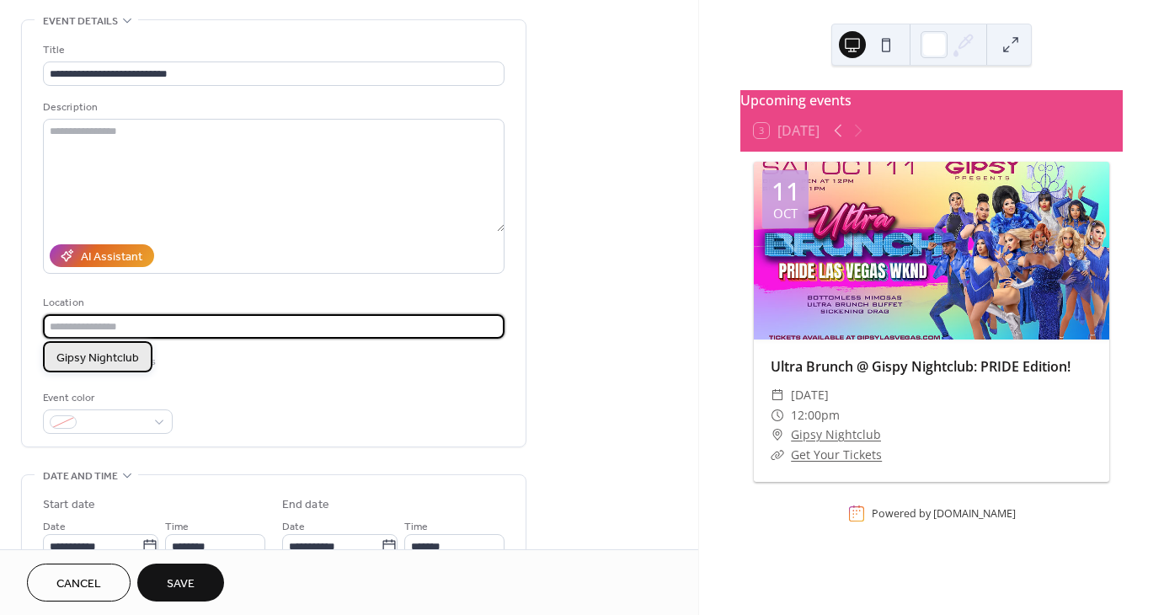
click at [106, 357] on span "Gipsy Nightclub" at bounding box center [97, 358] width 83 height 18
type input "**********"
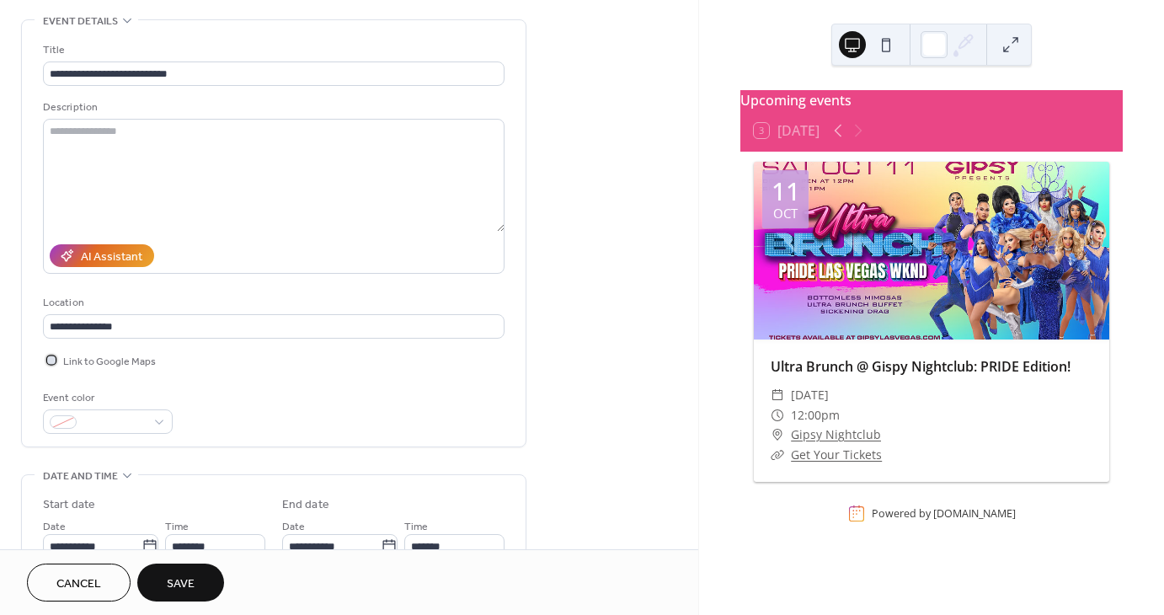
click at [51, 361] on div at bounding box center [51, 360] width 8 height 8
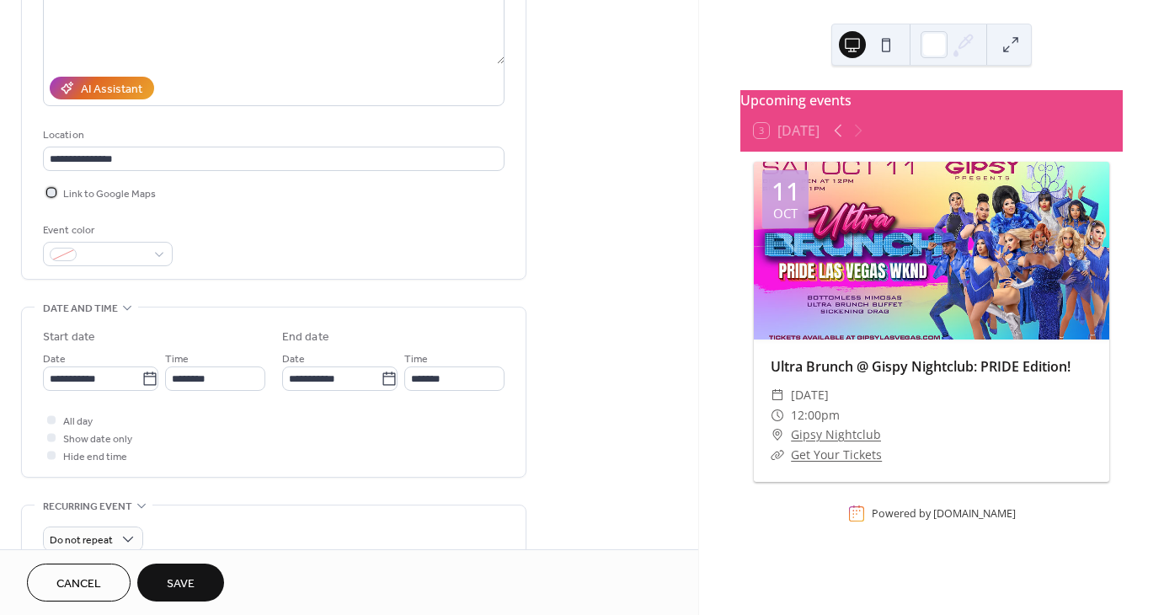
scroll to position [243, 0]
click at [128, 368] on input "**********" at bounding box center [92, 378] width 99 height 24
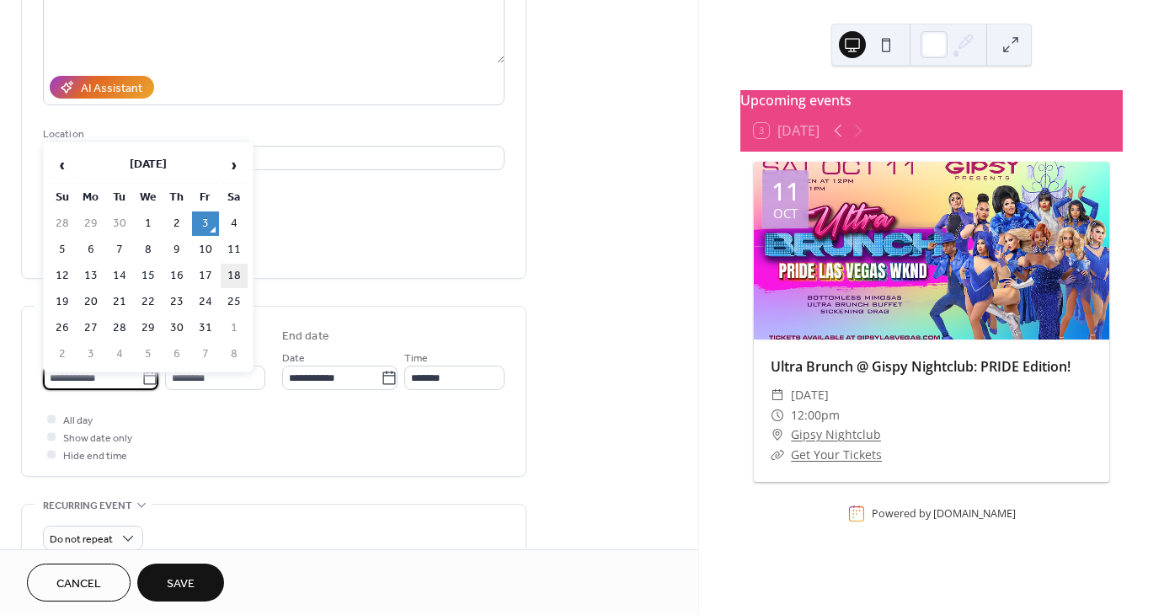
click at [236, 269] on td "18" at bounding box center [234, 276] width 27 height 24
type input "**********"
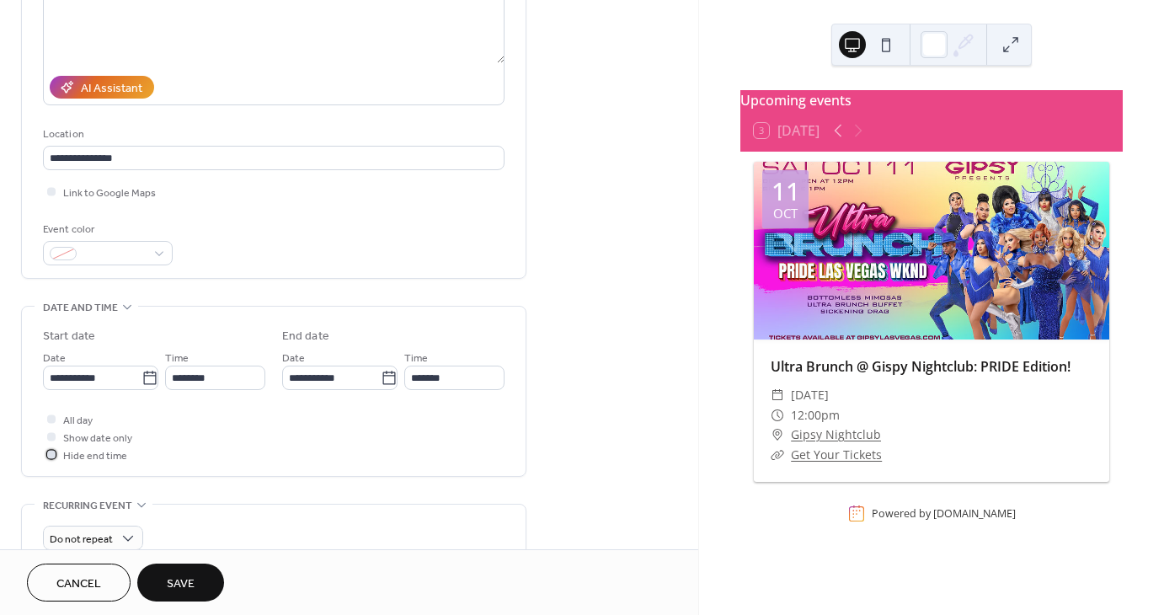
click at [62, 451] on label "Hide end time" at bounding box center [85, 455] width 84 height 18
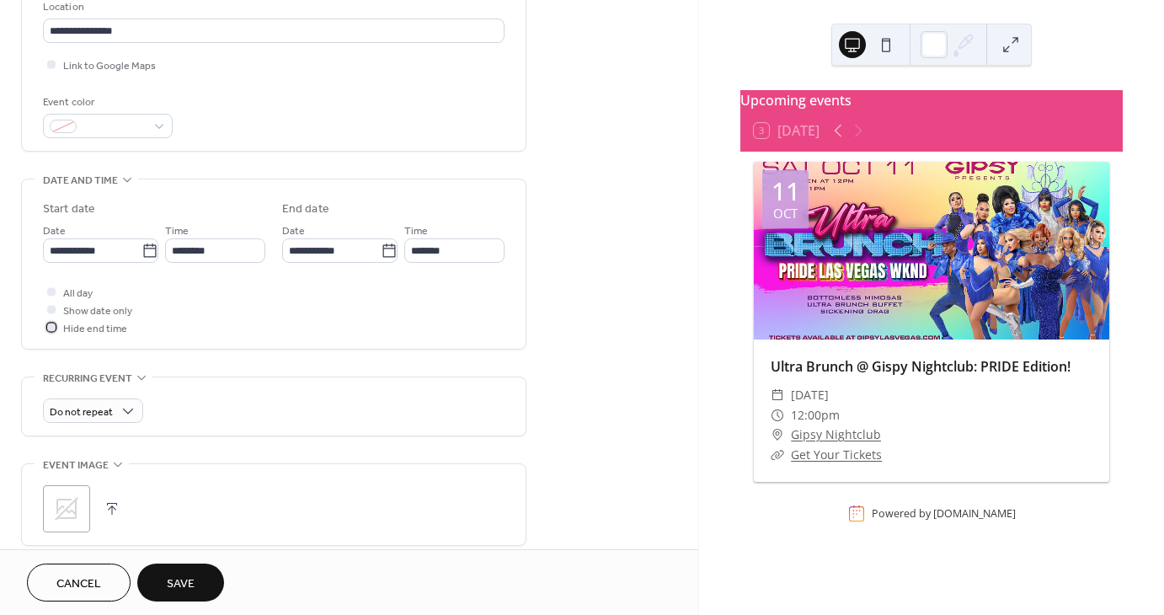
scroll to position [467, 0]
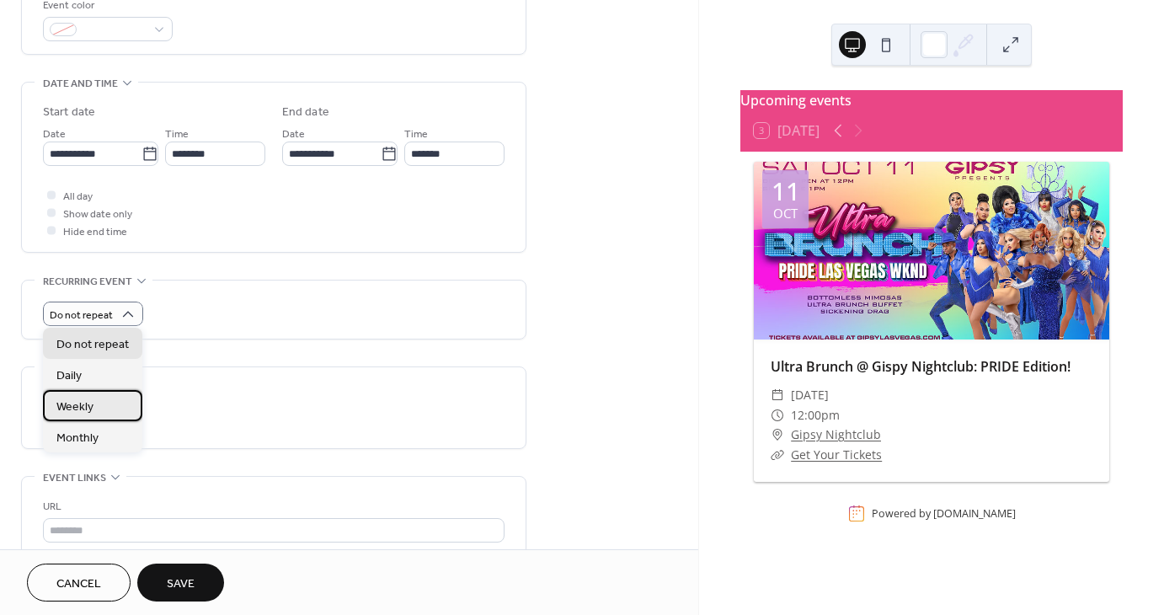
click at [95, 401] on div "Weekly" at bounding box center [92, 405] width 99 height 31
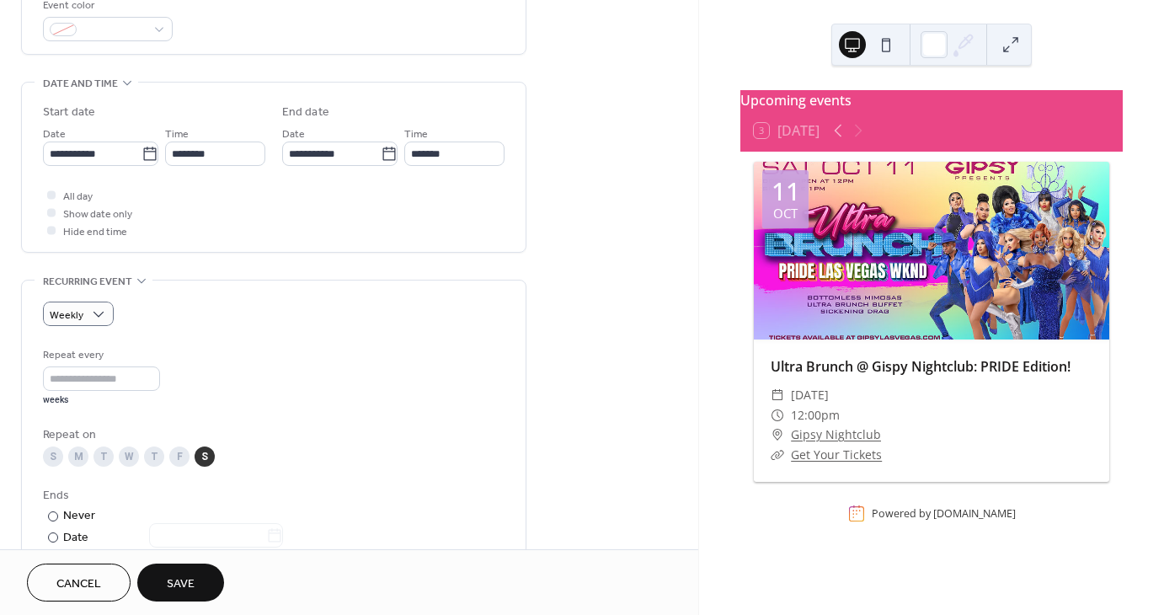
scroll to position [536, 0]
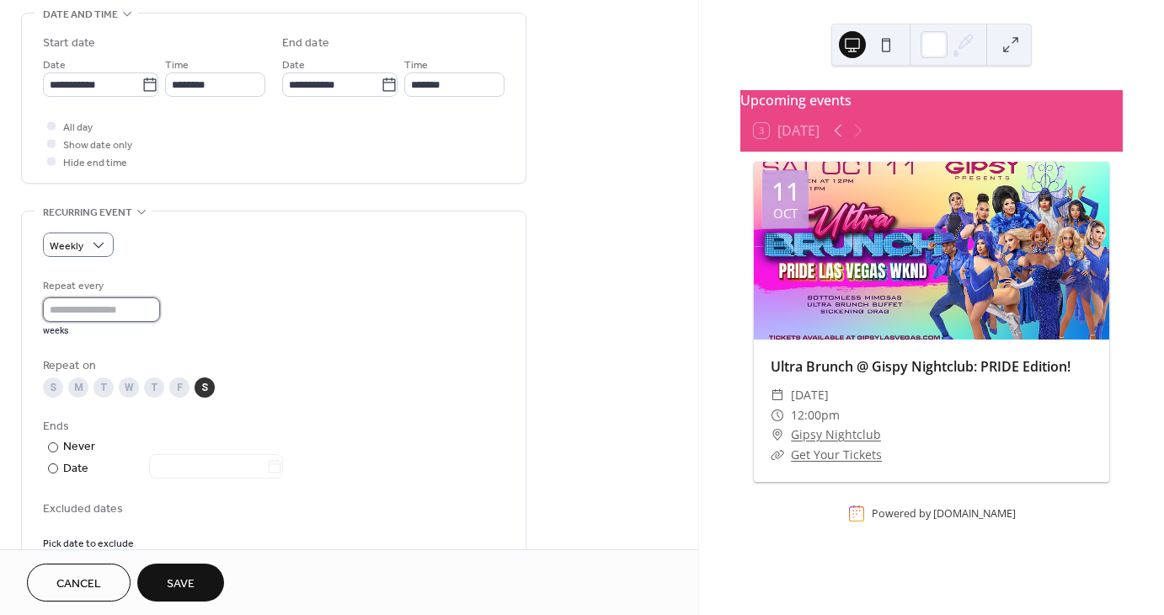
click at [92, 306] on input "*" at bounding box center [101, 309] width 117 height 24
click at [279, 299] on div "Repeat every * weeks" at bounding box center [274, 307] width 462 height 60
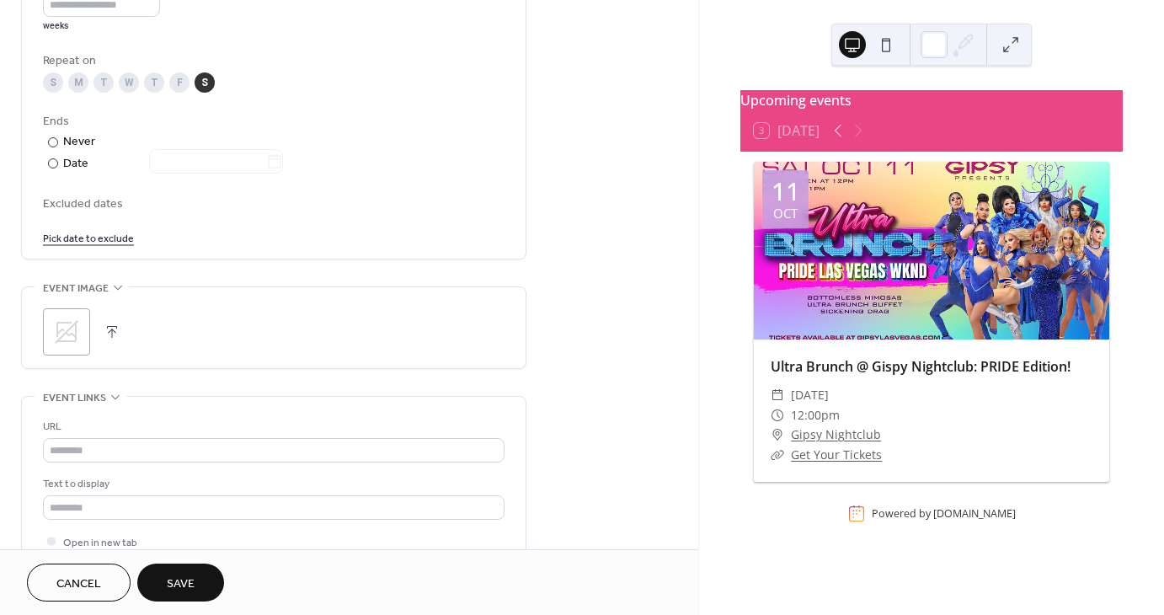
scroll to position [844, 0]
click at [75, 319] on icon at bounding box center [67, 329] width 24 height 24
click at [101, 242] on link "Pick date to exclude" at bounding box center [88, 234] width 91 height 18
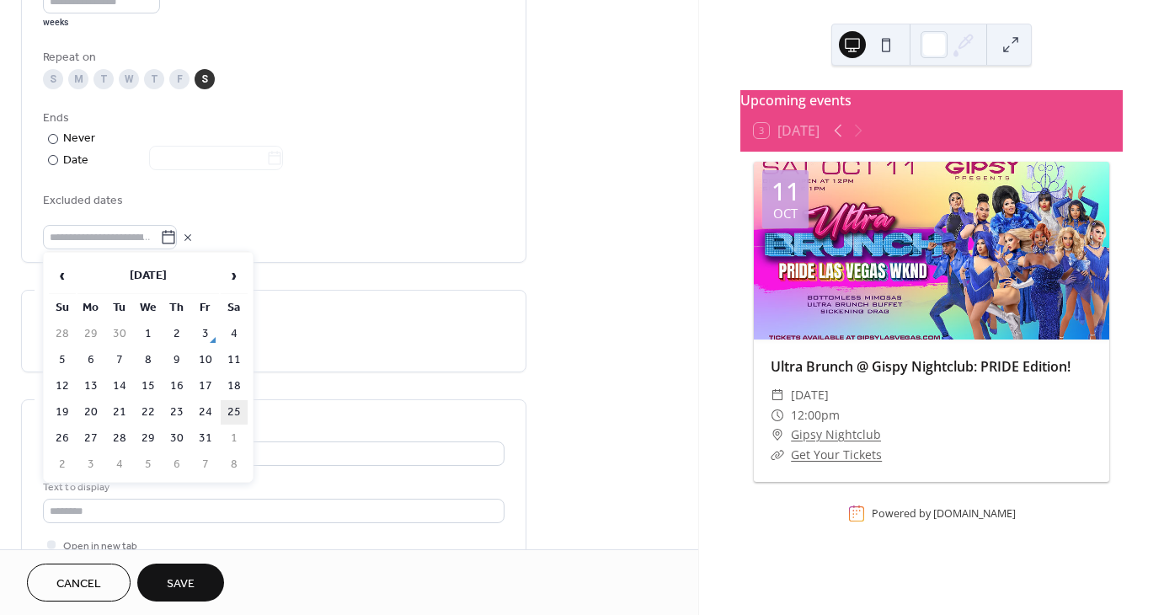
click at [232, 404] on td "25" at bounding box center [234, 412] width 27 height 24
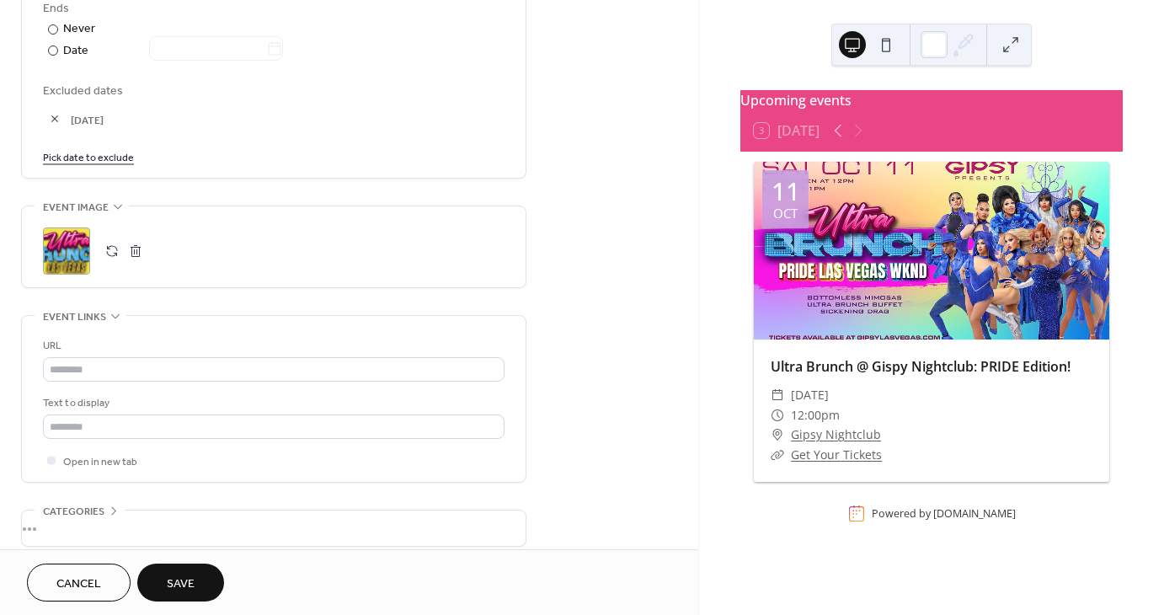
scroll to position [869, 0]
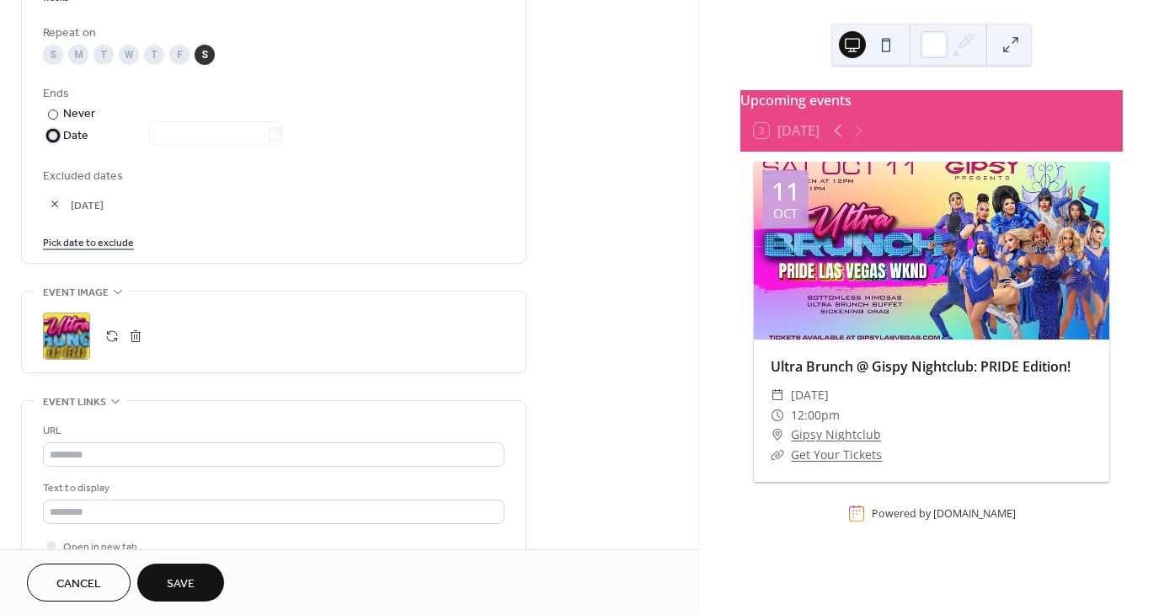
click at [56, 135] on div at bounding box center [53, 136] width 10 height 10
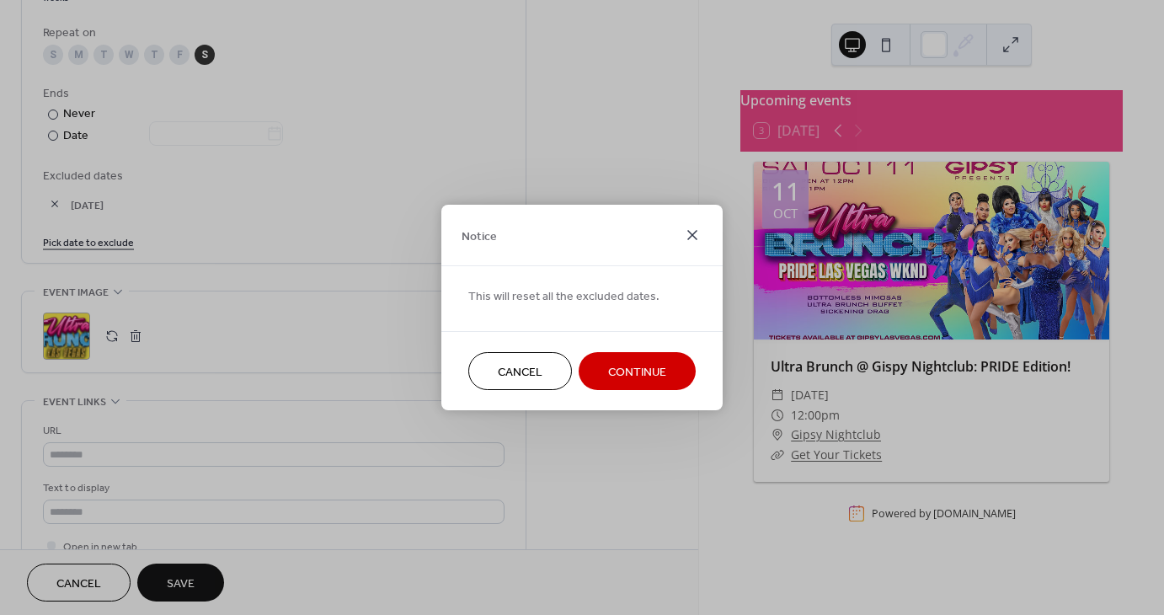
click at [692, 237] on icon at bounding box center [692, 235] width 20 height 20
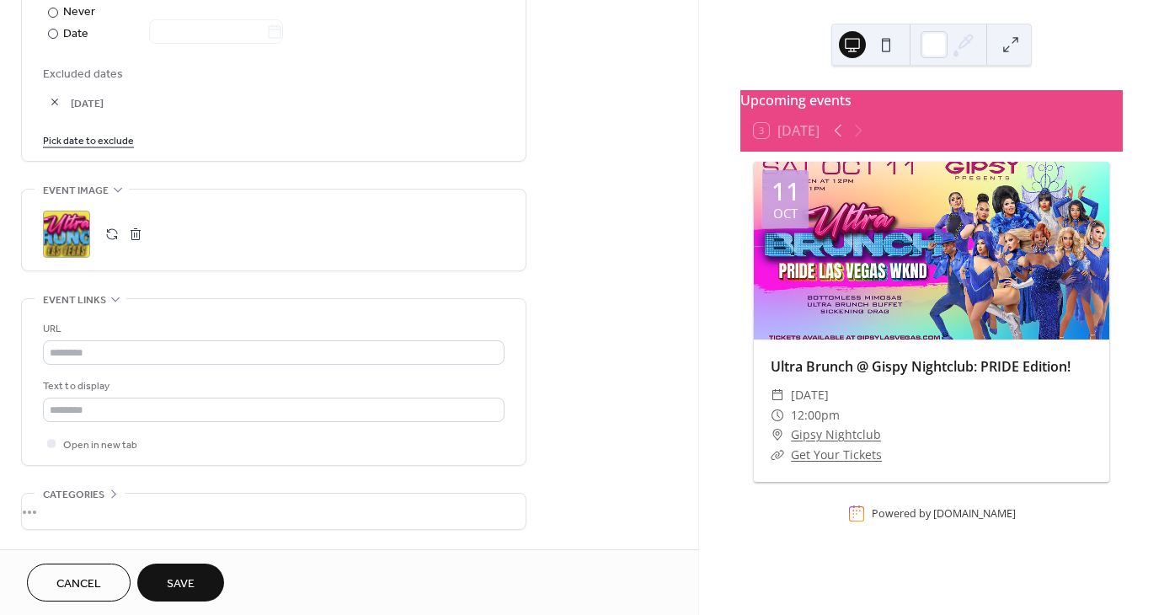
scroll to position [971, 0]
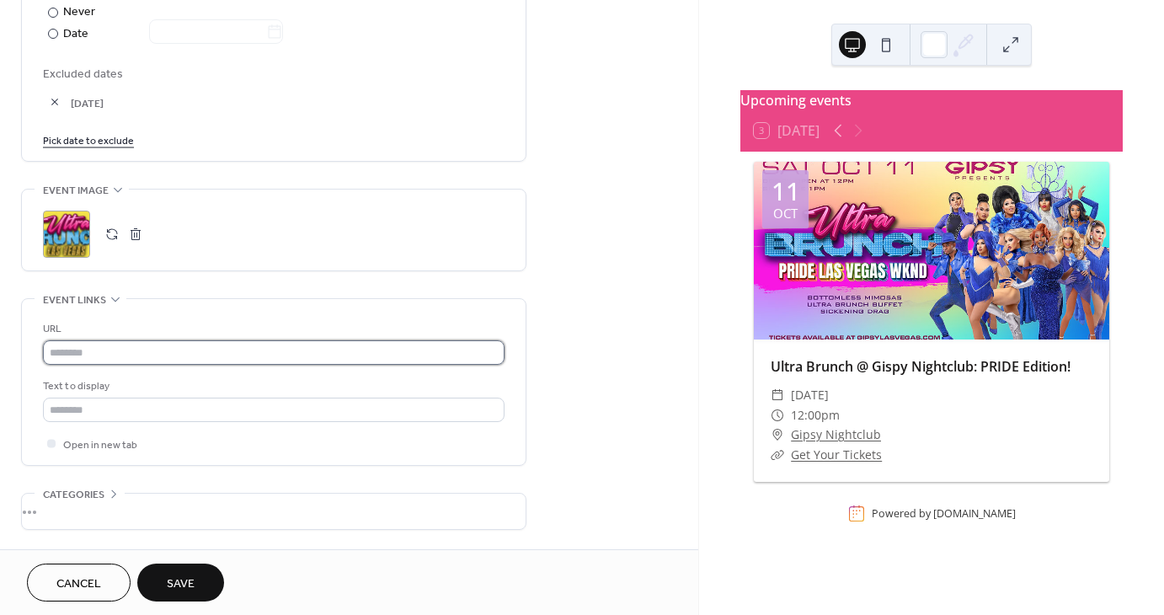
click at [149, 347] on input "text" at bounding box center [274, 352] width 462 height 24
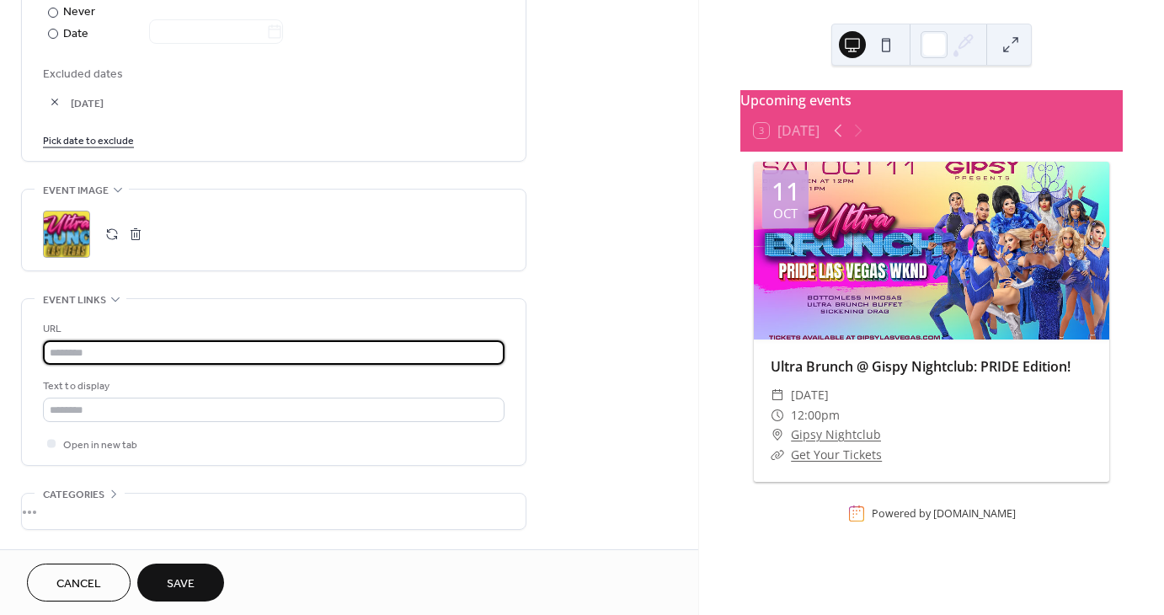
click at [247, 131] on div "Pick date to exclude" at bounding box center [274, 140] width 462 height 18
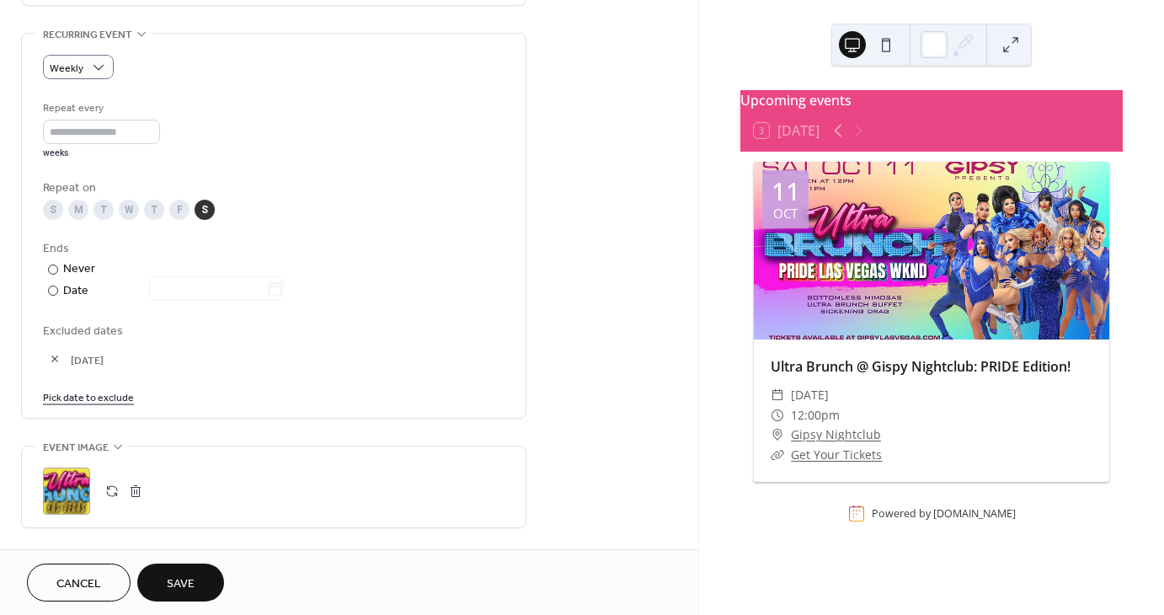
scroll to position [807, 0]
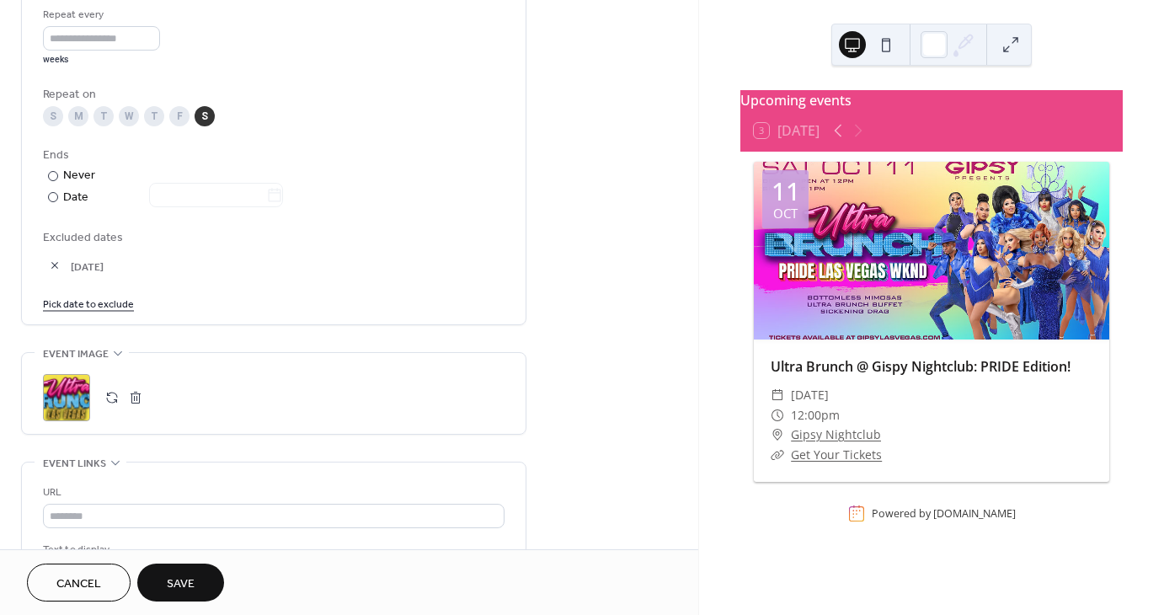
click at [51, 264] on button "button" at bounding box center [55, 266] width 24 height 24
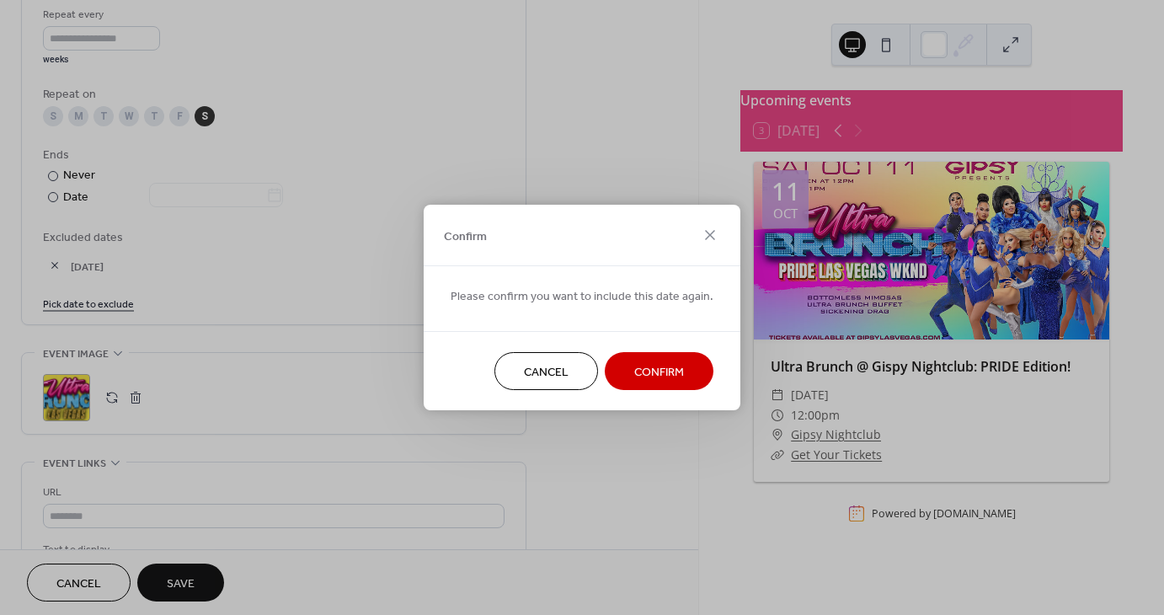
click at [641, 365] on span "Confirm" at bounding box center [659, 373] width 50 height 18
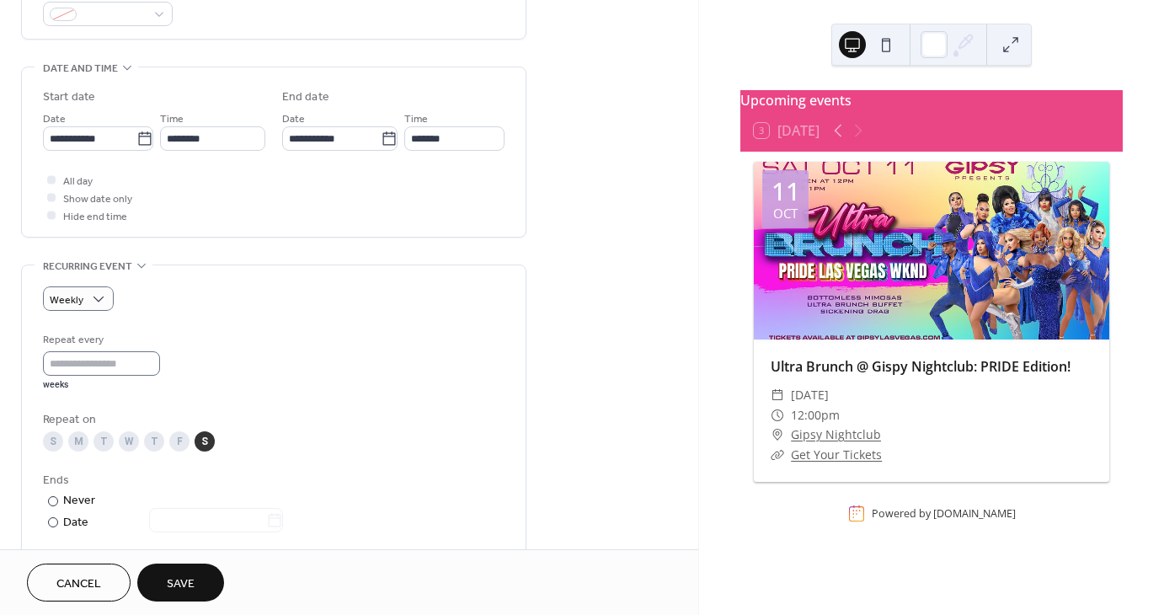
scroll to position [1, 0]
click at [88, 286] on div "Weekly" at bounding box center [78, 298] width 71 height 24
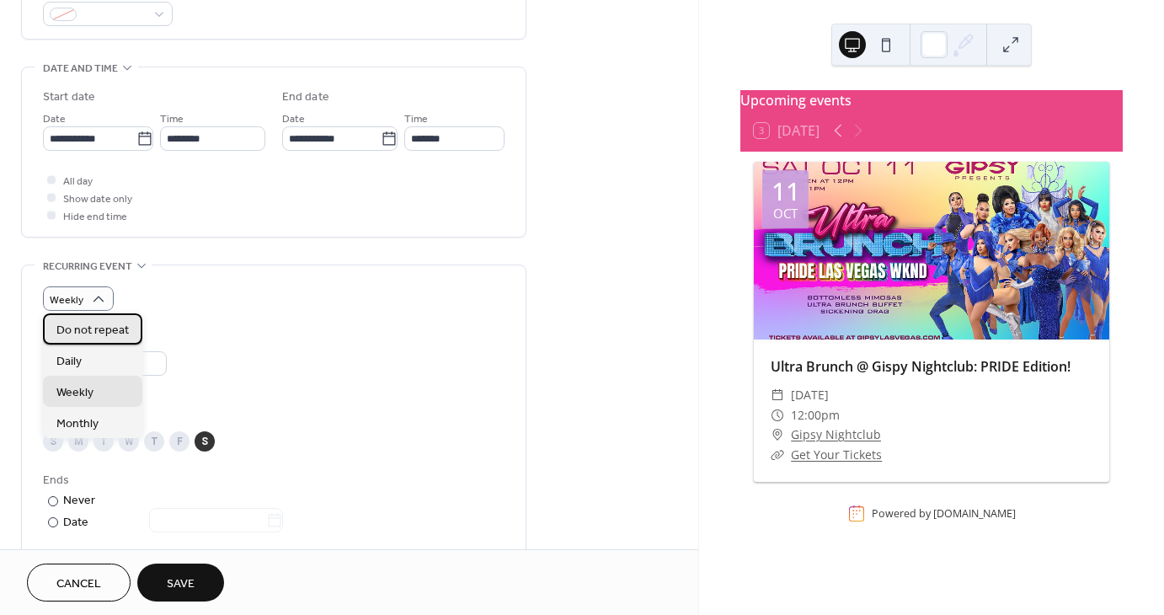
click at [88, 328] on span "Do not repeat" at bounding box center [92, 330] width 72 height 18
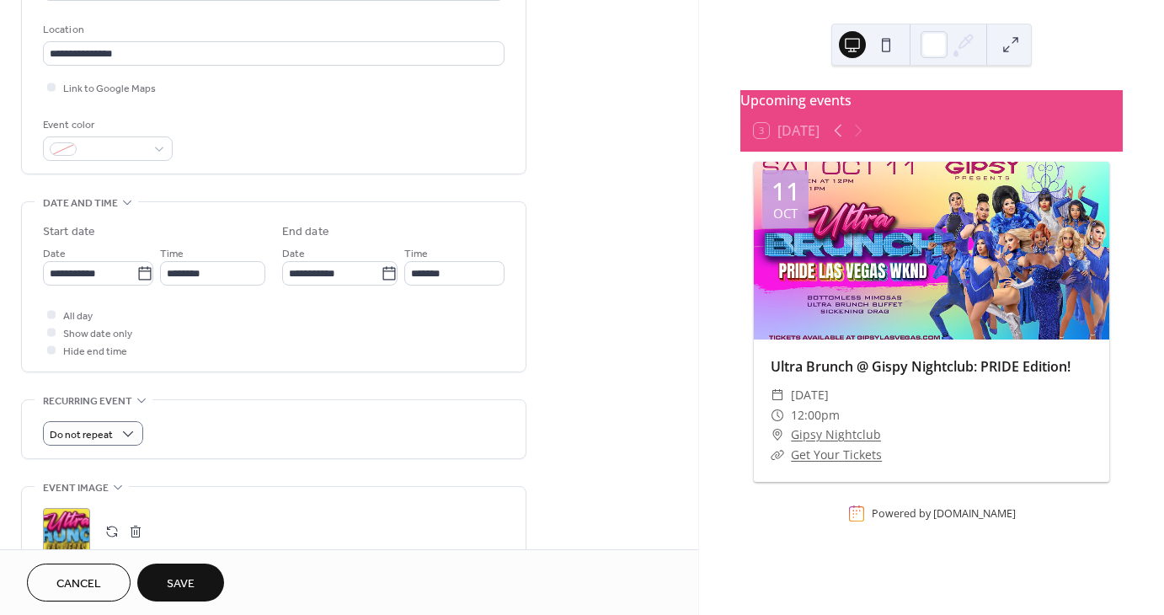
scroll to position [347, 0]
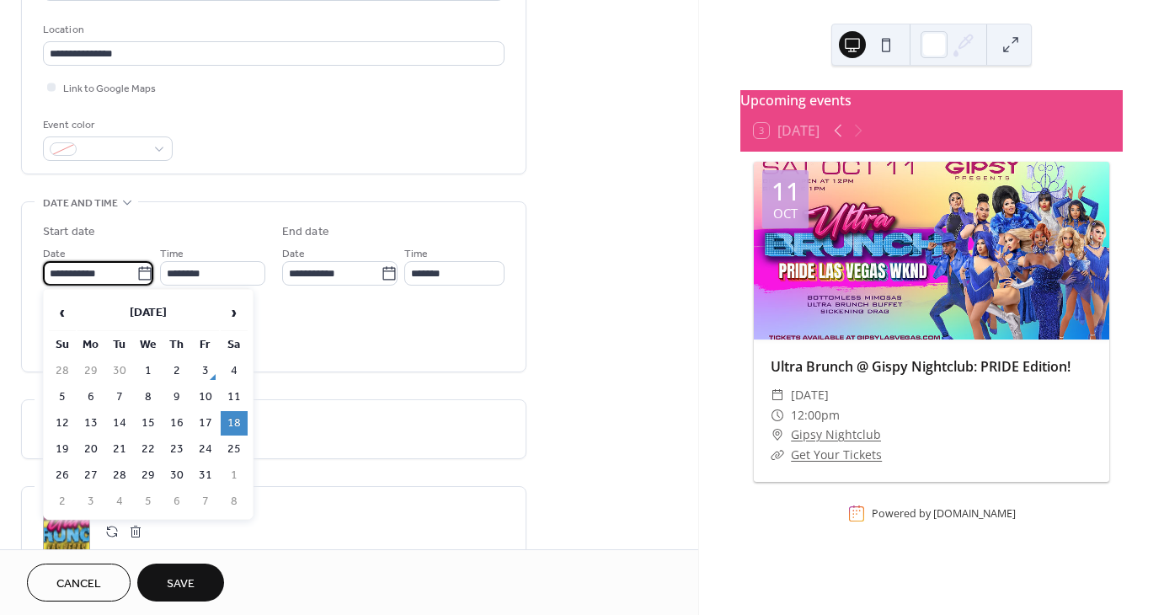
click at [113, 275] on input "**********" at bounding box center [90, 273] width 94 height 24
click at [232, 423] on td "18" at bounding box center [234, 423] width 27 height 24
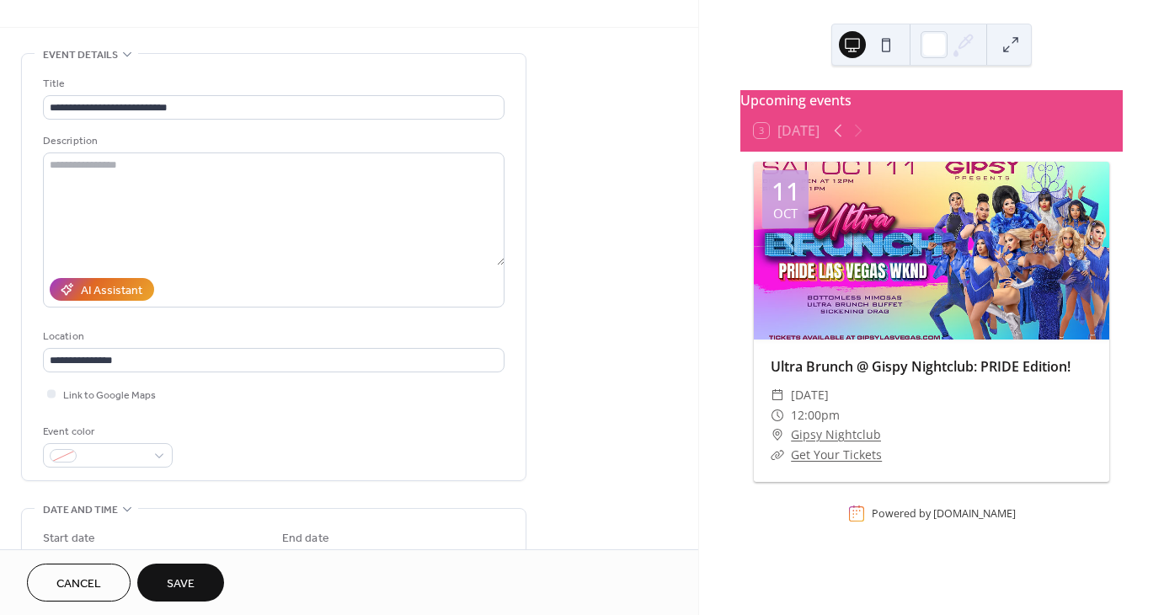
scroll to position [0, 0]
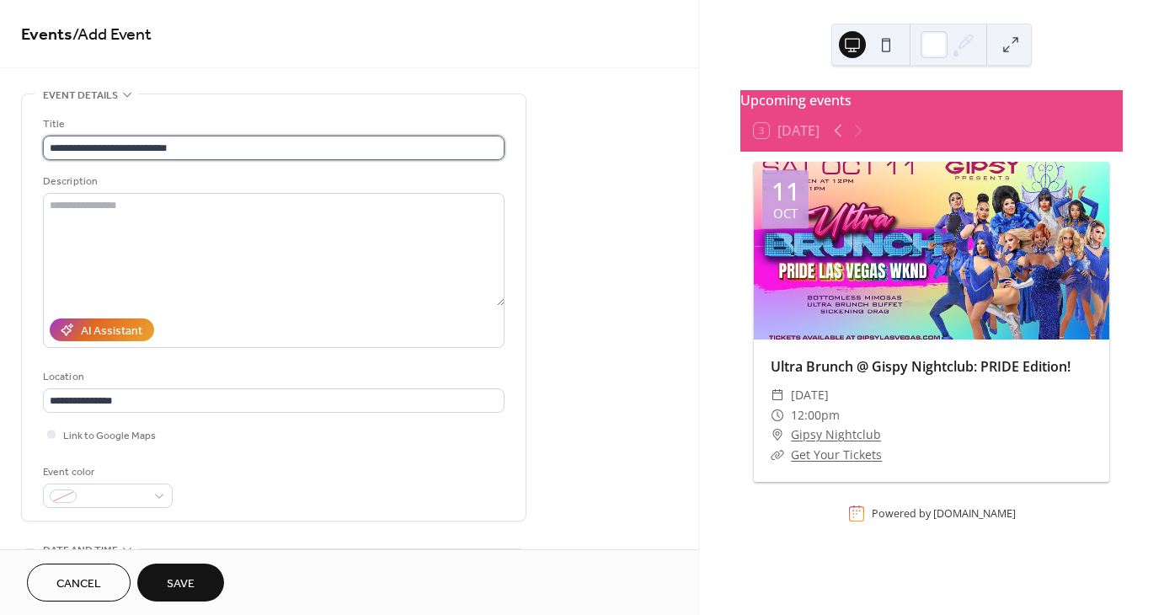
click at [121, 147] on input "**********" at bounding box center [274, 148] width 462 height 24
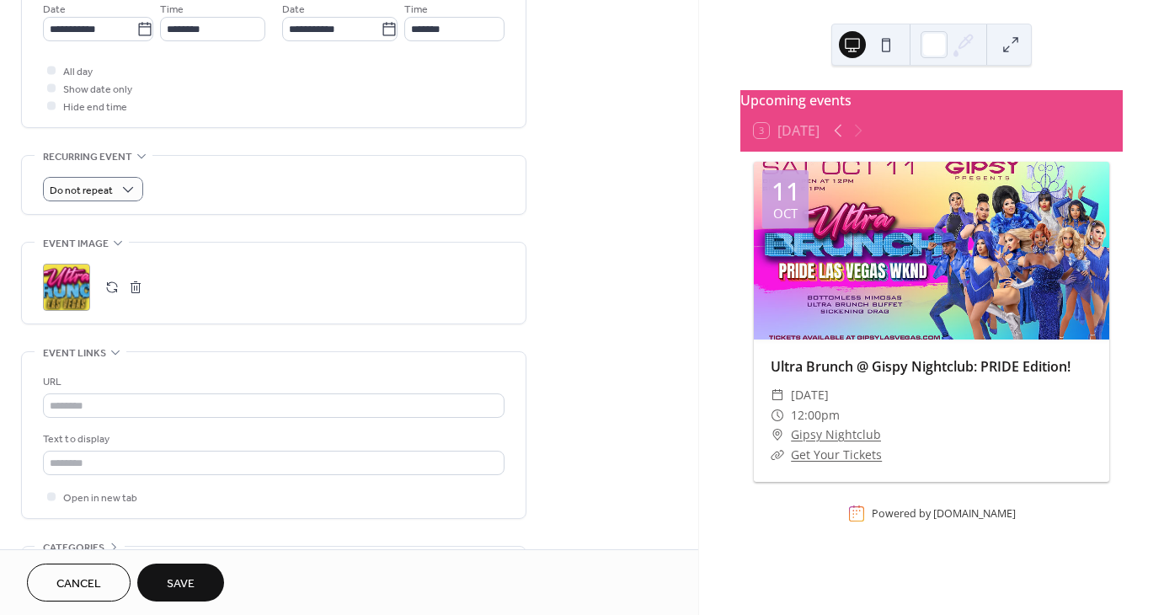
scroll to position [704, 0]
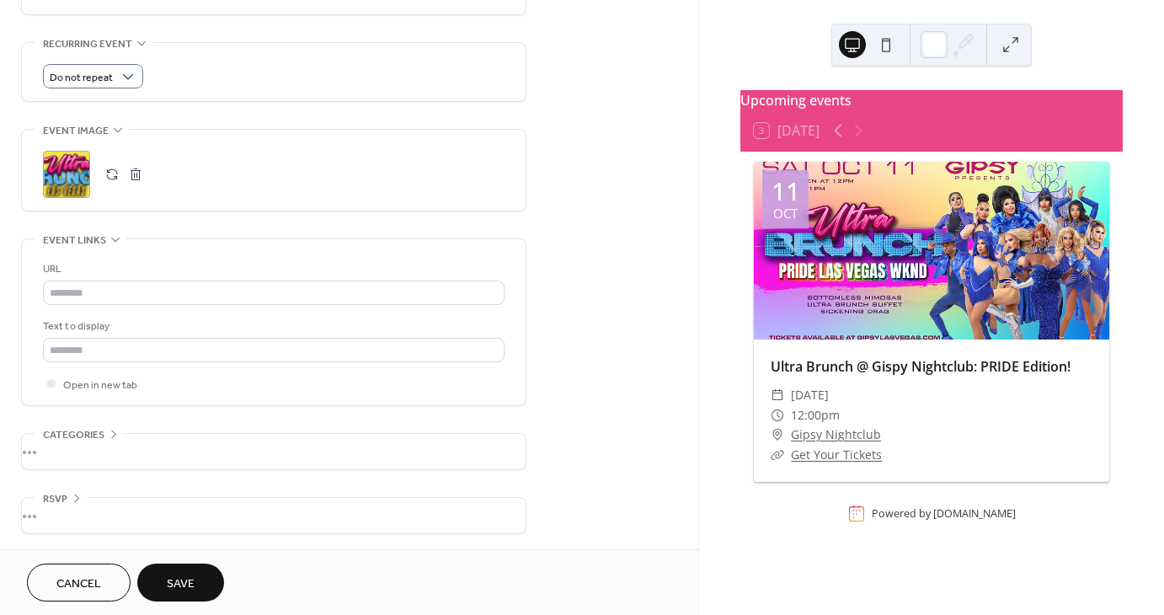
type input "**********"
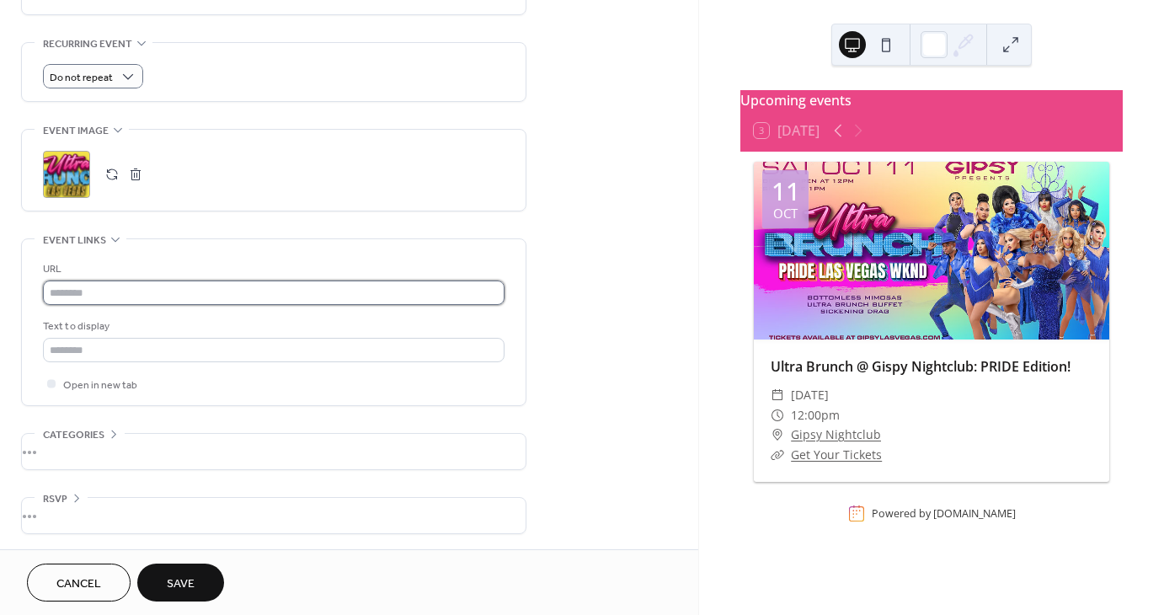
click at [120, 284] on input "text" at bounding box center [274, 293] width 462 height 24
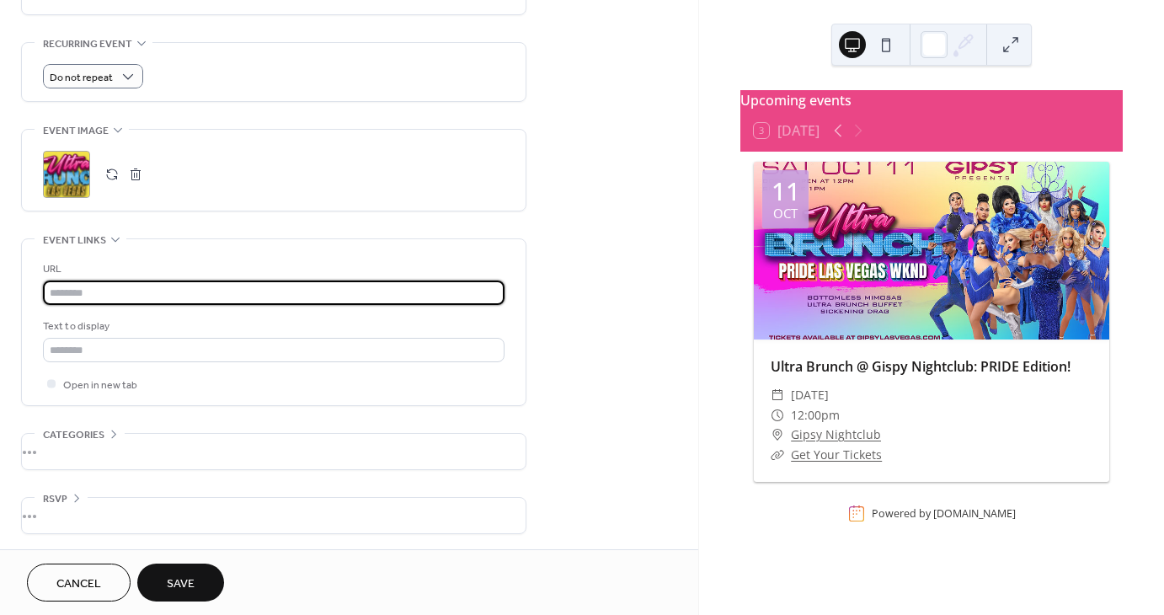
paste input "**********"
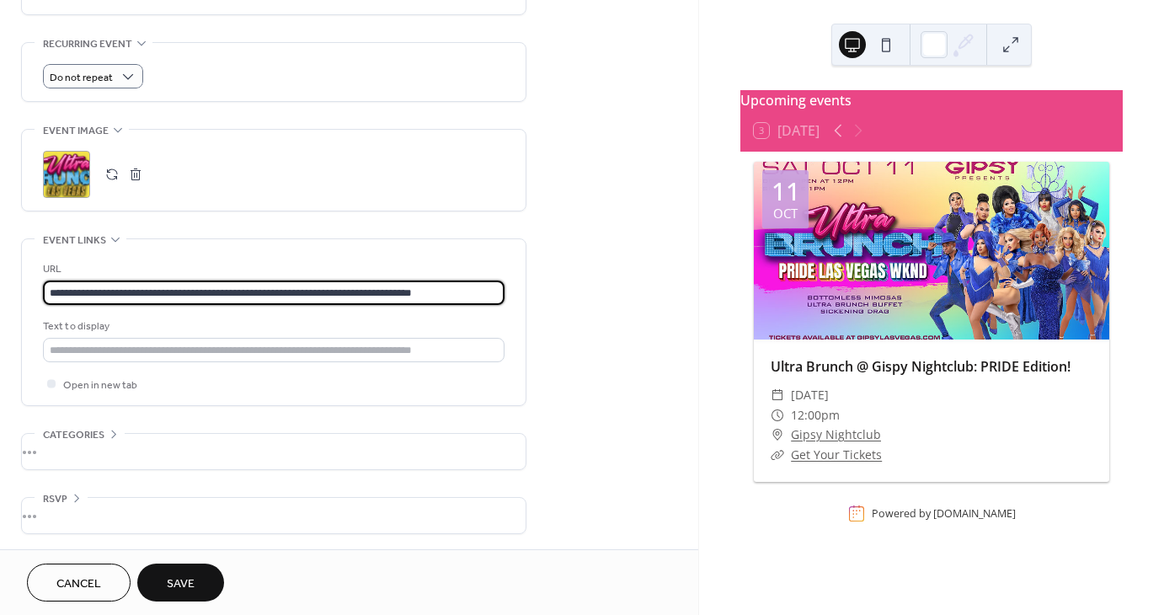
click at [120, 284] on input "**********" at bounding box center [274, 293] width 462 height 24
type input "**********"
click at [91, 340] on input "text" at bounding box center [274, 350] width 462 height 24
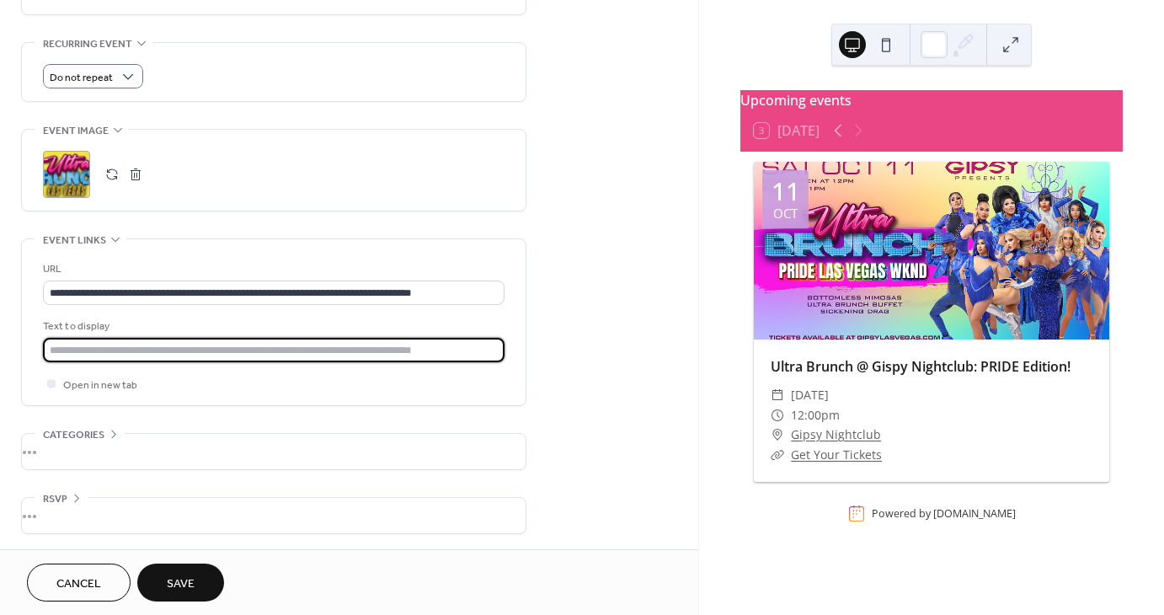
type input "**********"
click at [173, 579] on span "Save" at bounding box center [181, 584] width 28 height 18
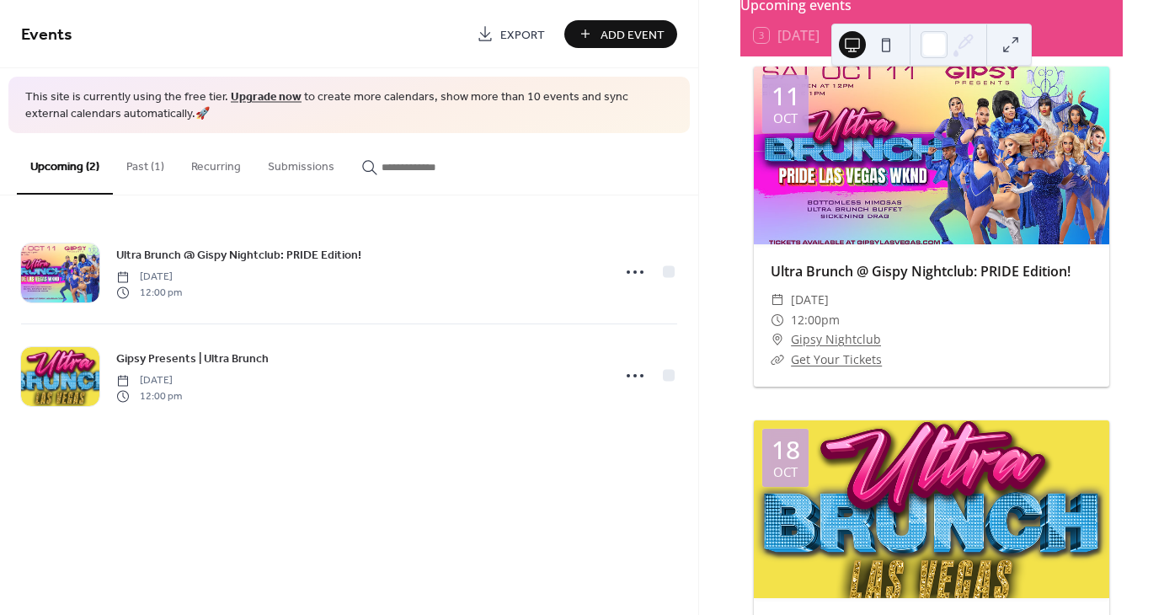
scroll to position [195, 0]
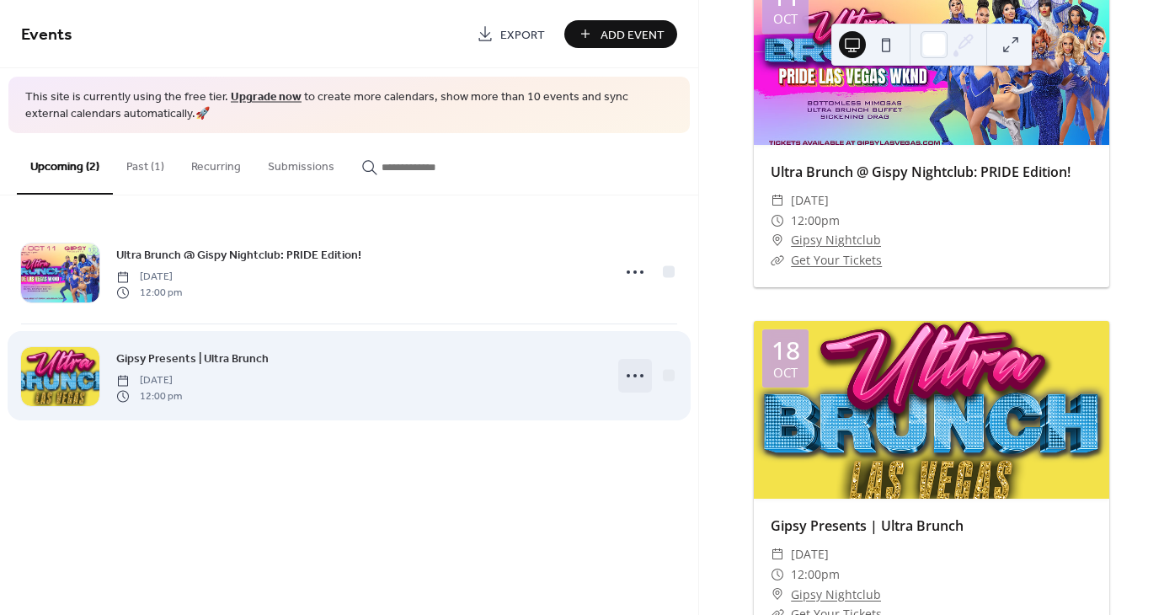
click at [634, 372] on icon at bounding box center [635, 375] width 27 height 27
